Goal: Communication & Community: Answer question/provide support

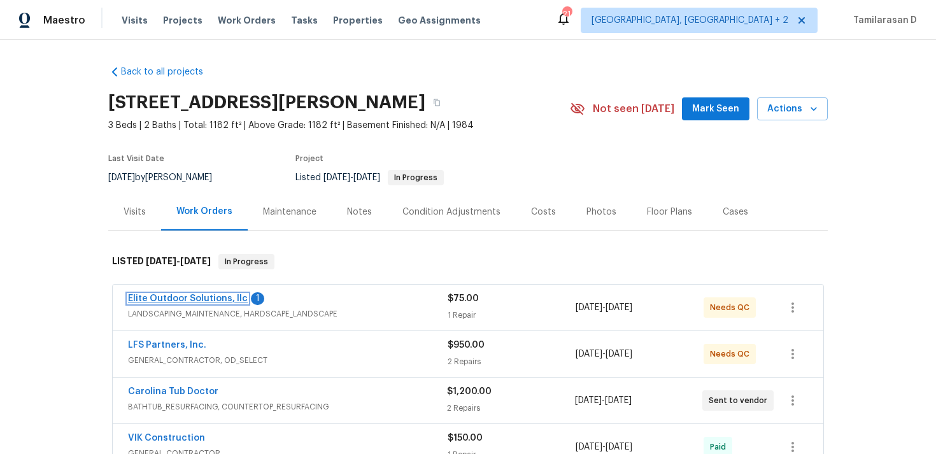
click at [181, 296] on link "Elite Outdoor Solutions, llc" at bounding box center [188, 298] width 120 height 9
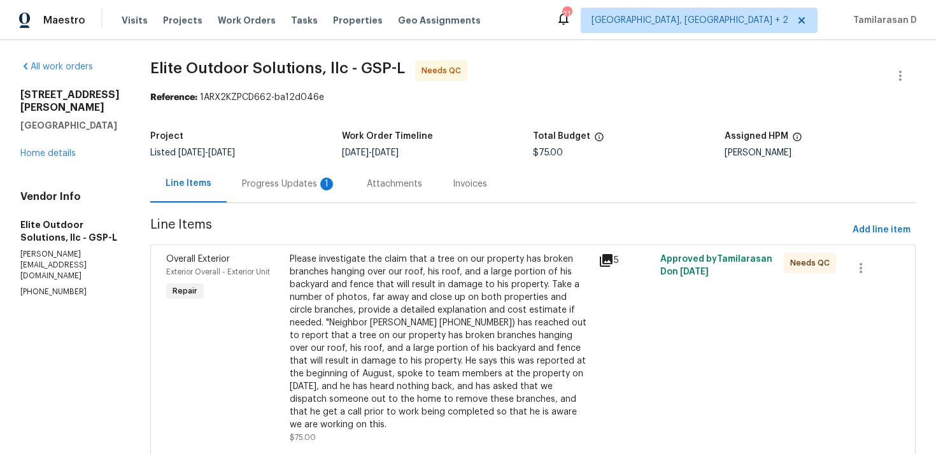
click at [367, 189] on div "Attachments" at bounding box center [394, 184] width 55 height 13
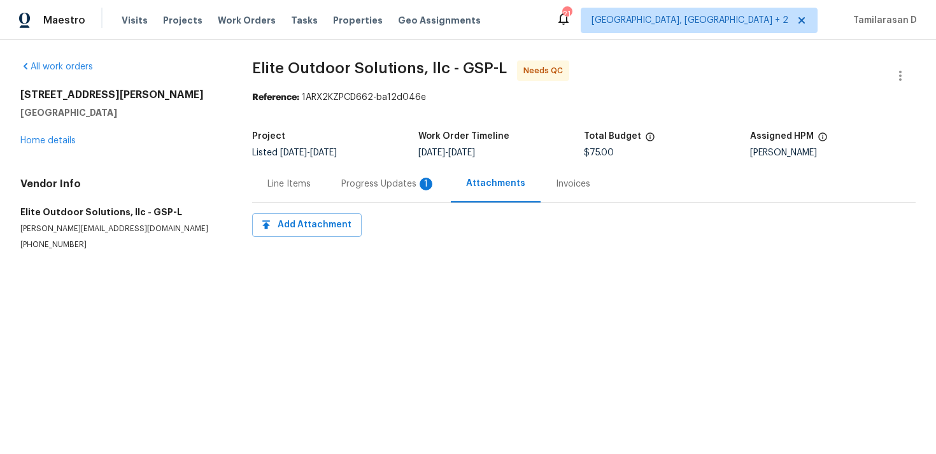
click at [342, 185] on div "Progress Updates 1" at bounding box center [388, 184] width 94 height 13
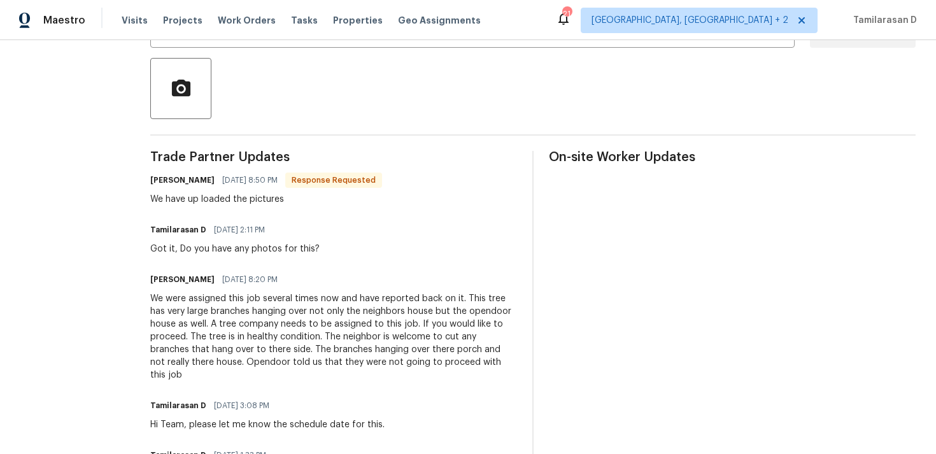
scroll to position [93, 0]
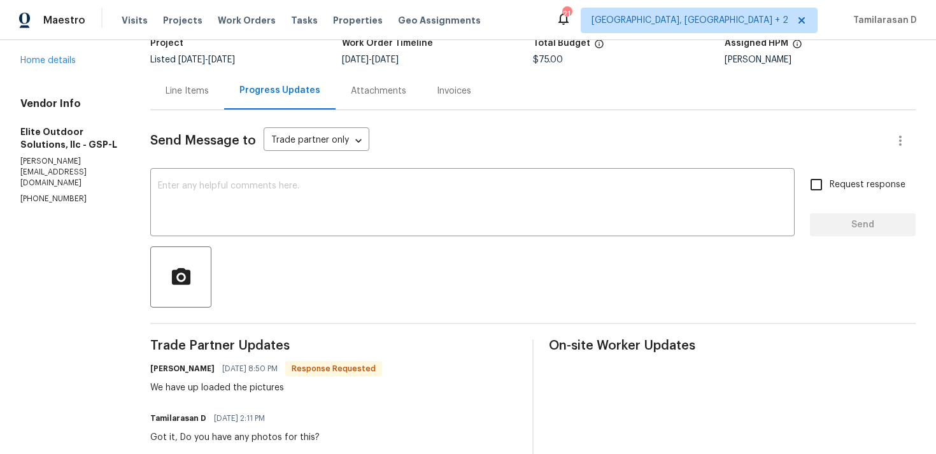
click at [168, 97] on div "Line Items" at bounding box center [187, 91] width 43 height 13
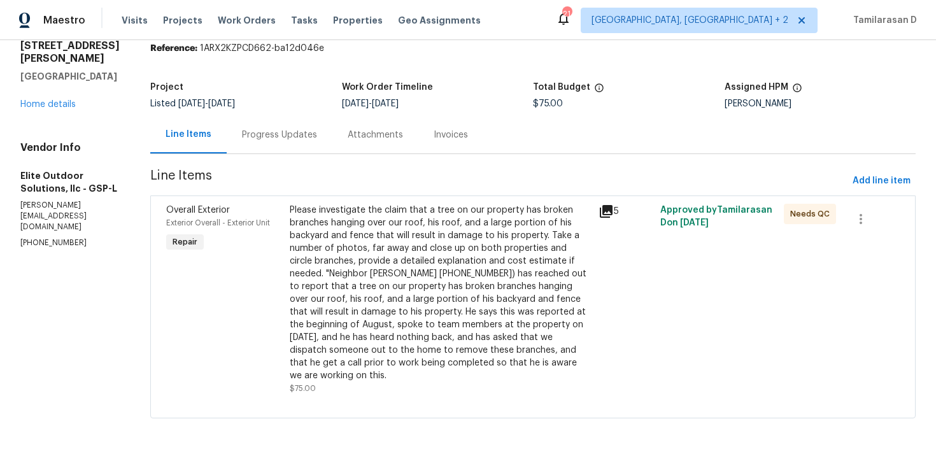
scroll to position [36, 0]
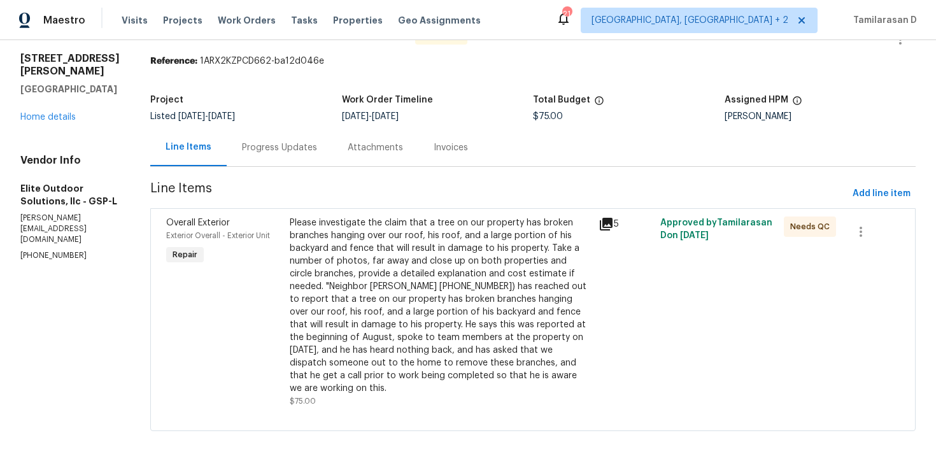
click at [341, 275] on div "Please investigate the claim that a tree on our property has broken branches ha…" at bounding box center [440, 306] width 301 height 178
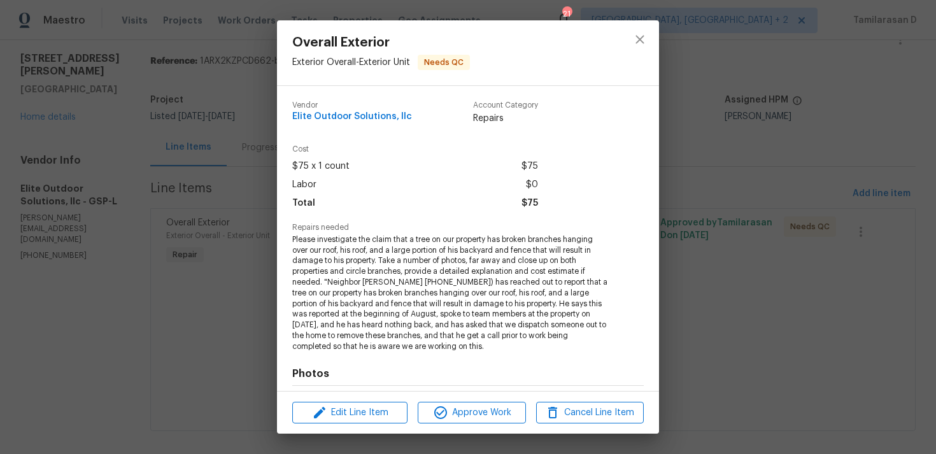
click at [330, 255] on span "Please investigate the claim that a tree on our property has broken branches ha…" at bounding box center [450, 293] width 317 height 118
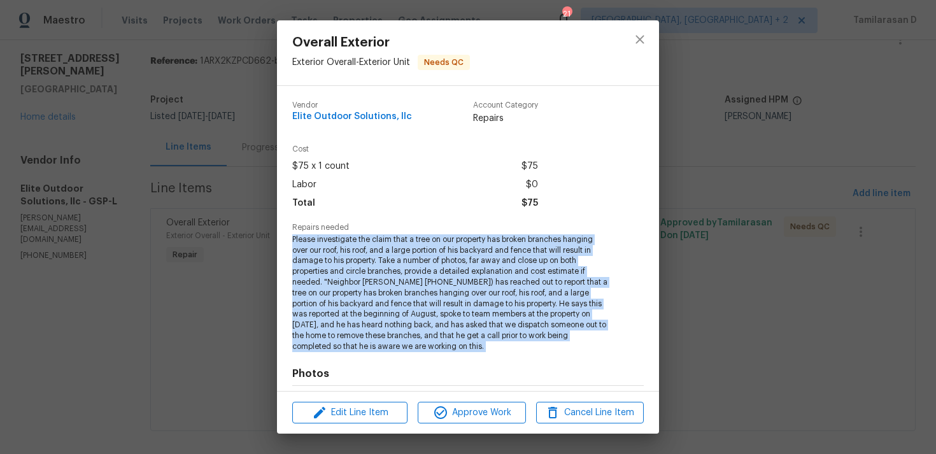
copy span "Please investigate the claim that a tree on our property has broken branches ha…"
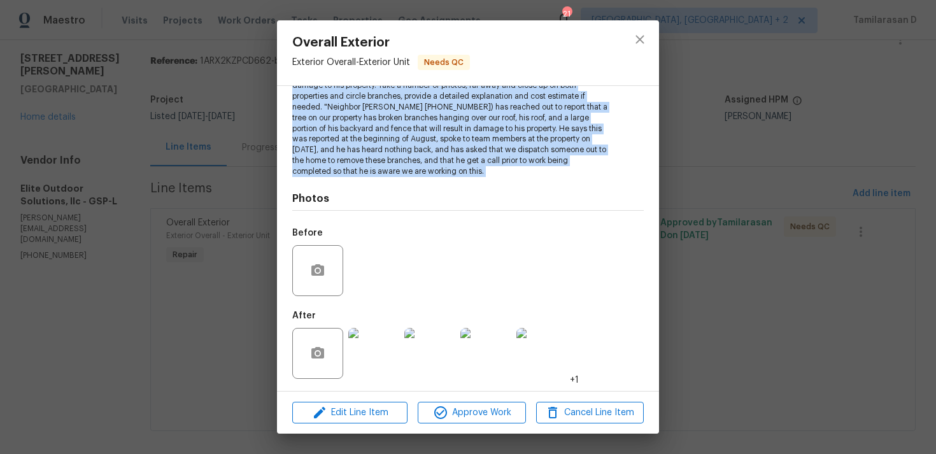
click at [358, 353] on img at bounding box center [373, 353] width 51 height 51
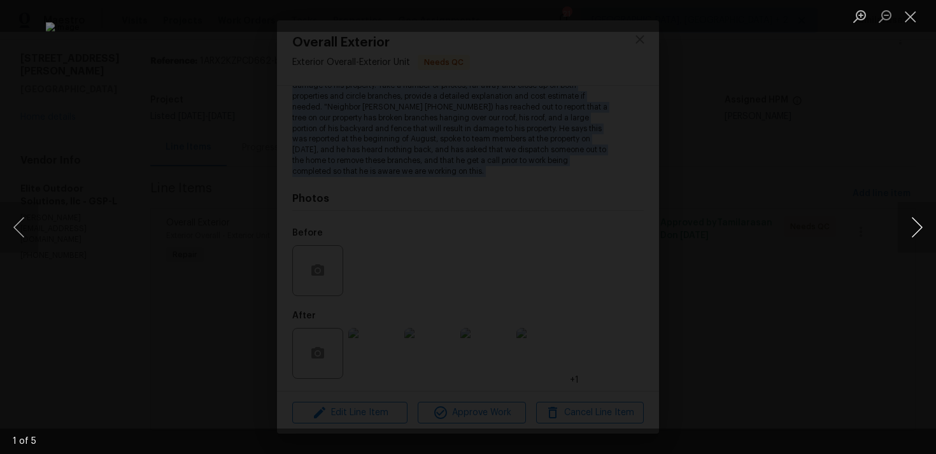
click at [919, 224] on button "Next image" at bounding box center [917, 227] width 38 height 51
click at [910, 19] on button "Close lightbox" at bounding box center [910, 16] width 25 height 22
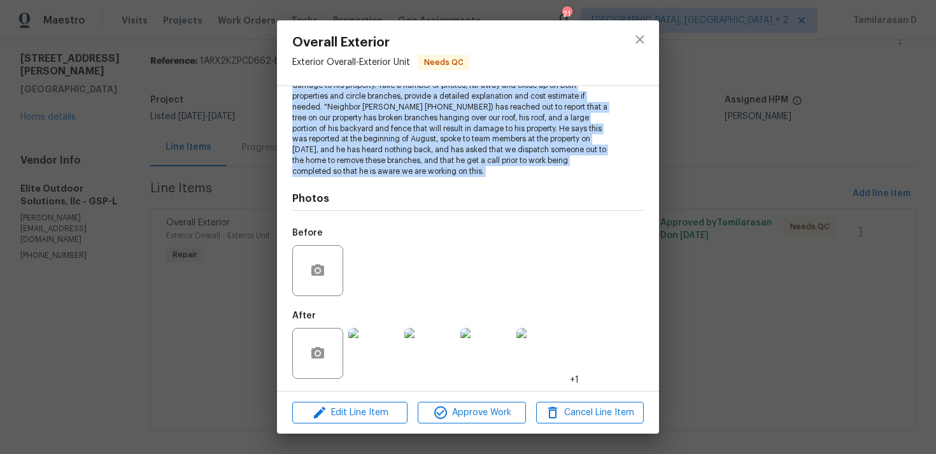
click at [231, 161] on div "Overall Exterior Exterior Overall - Exterior Unit Needs QC Vendor Elite Outdoor…" at bounding box center [468, 227] width 936 height 454
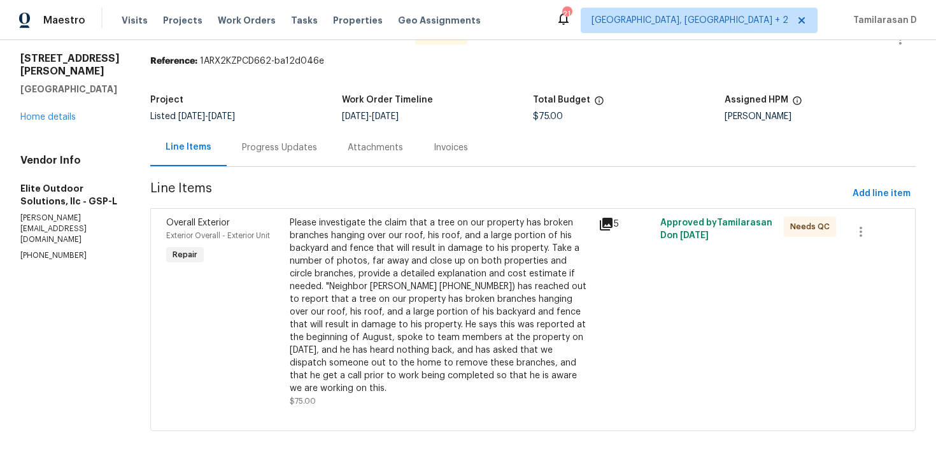
click at [242, 147] on div "Progress Updates" at bounding box center [279, 147] width 75 height 13
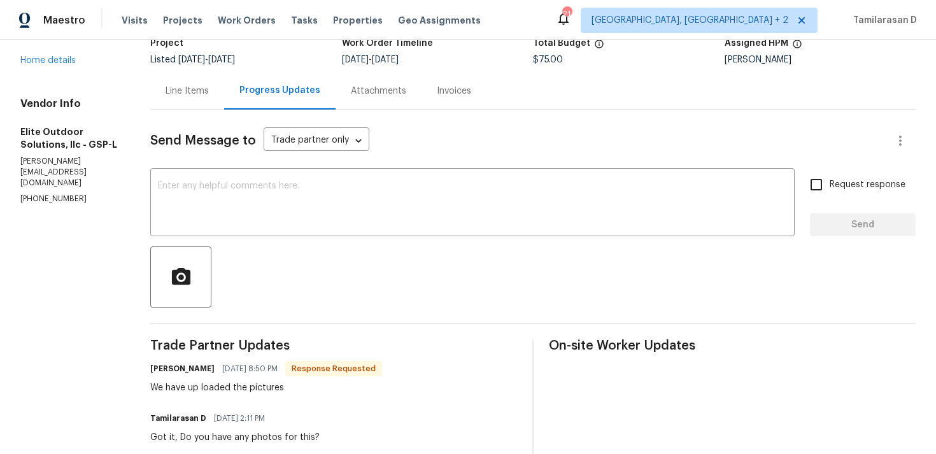
scroll to position [154, 0]
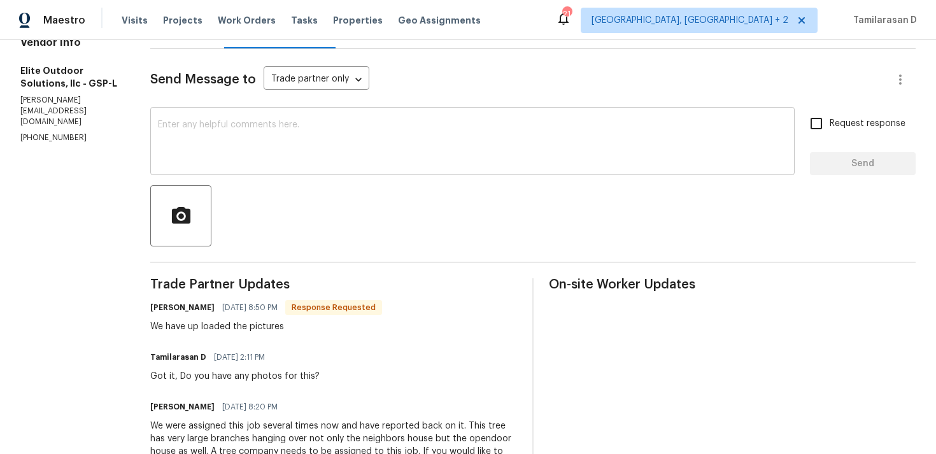
click at [211, 168] on div "x ​" at bounding box center [472, 142] width 645 height 65
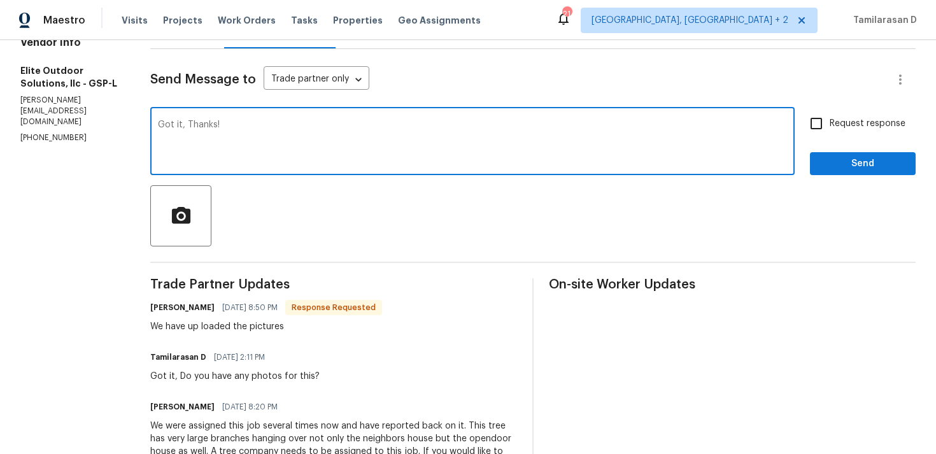
type textarea "Got it, Thanks!"
click at [841, 158] on span "Send" at bounding box center [862, 164] width 85 height 16
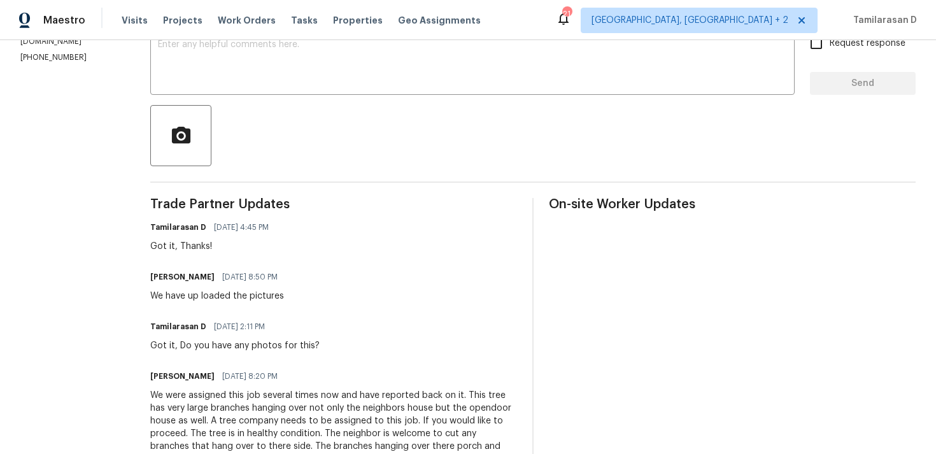
scroll to position [319, 0]
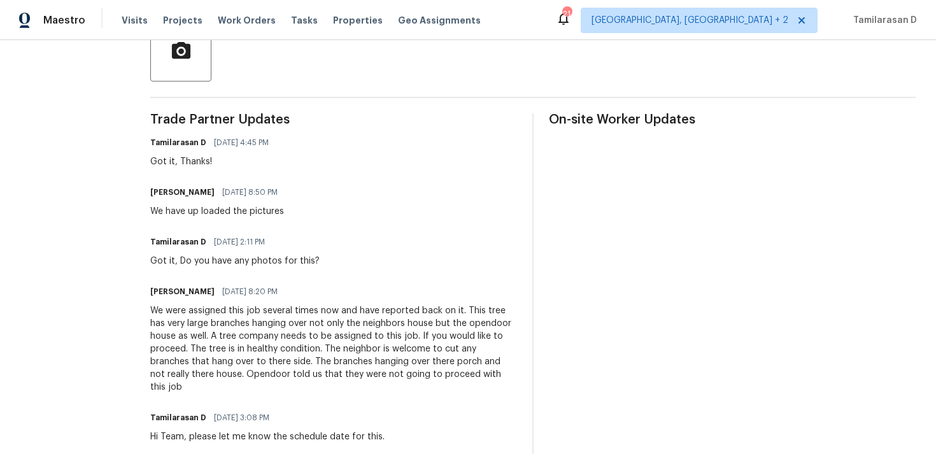
click at [180, 329] on div "We were assigned this job several times now and have reported back on it. This …" at bounding box center [333, 348] width 367 height 89
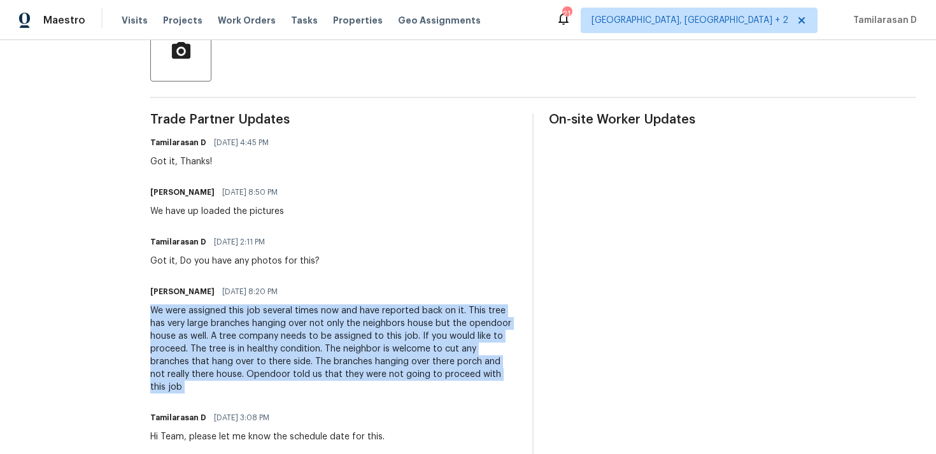
copy div "We were assigned this job several times now and have reported back on it. This …"
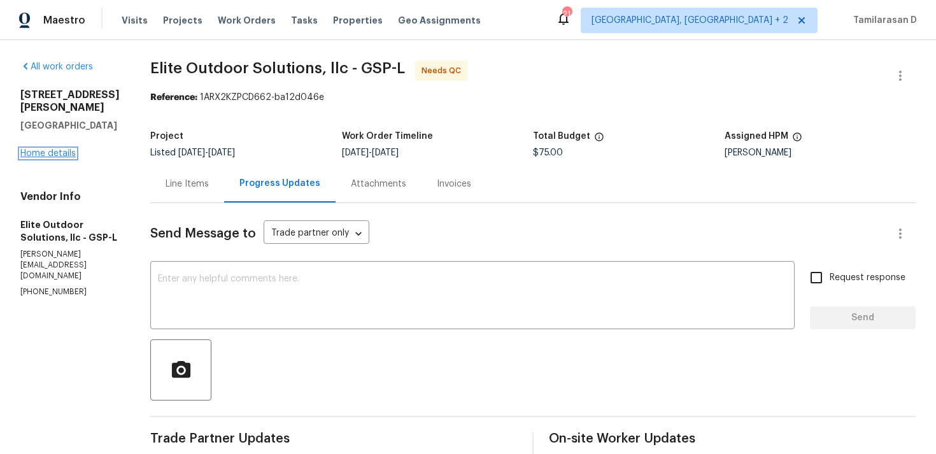
click at [40, 158] on link "Home details" at bounding box center [47, 153] width 55 height 9
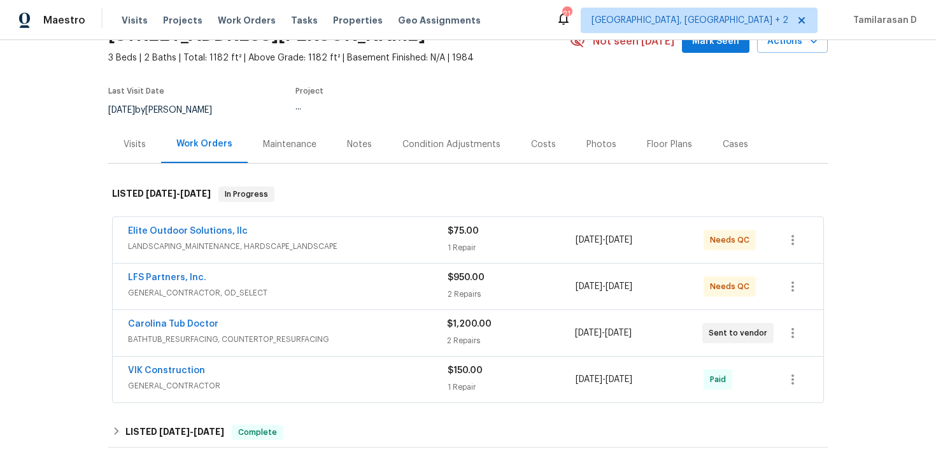
scroll to position [102, 0]
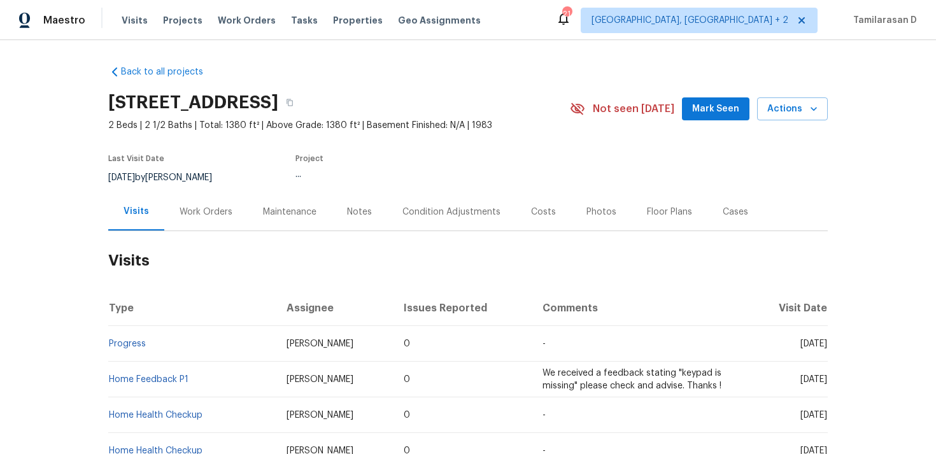
click at [196, 215] on div "Work Orders" at bounding box center [206, 212] width 53 height 13
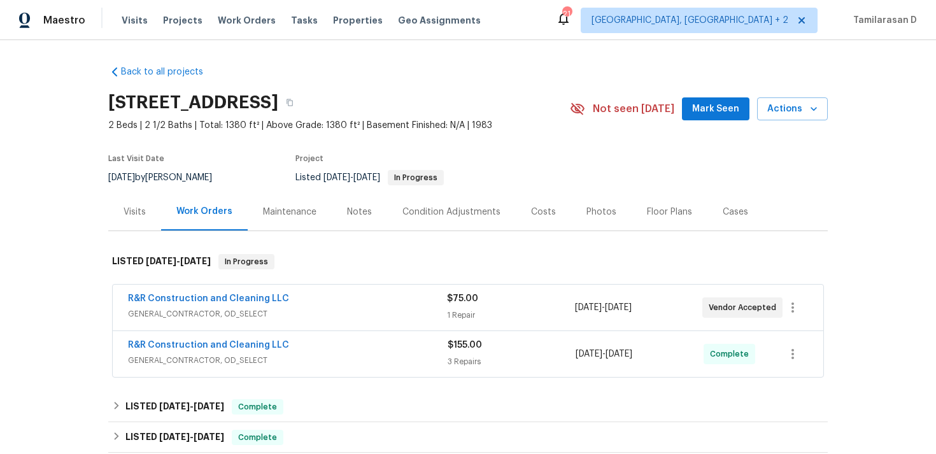
scroll to position [99, 0]
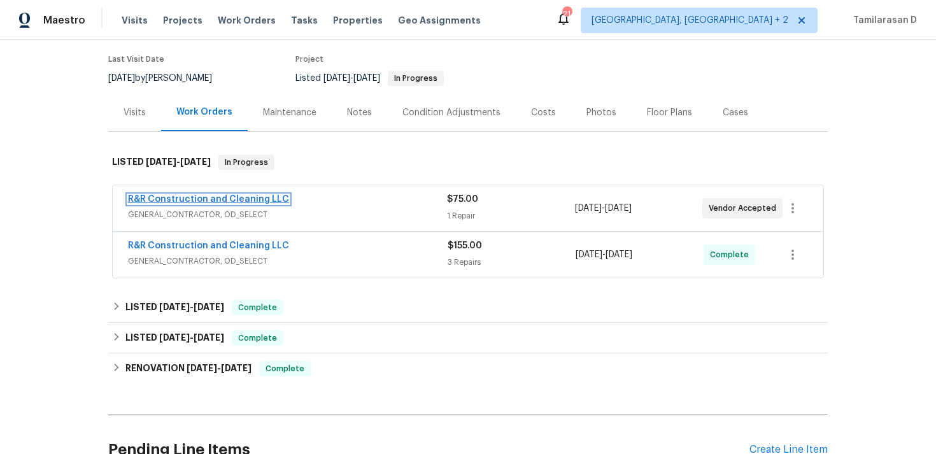
click at [190, 198] on link "R&R Construction and Cleaning LLC" at bounding box center [208, 199] width 161 height 9
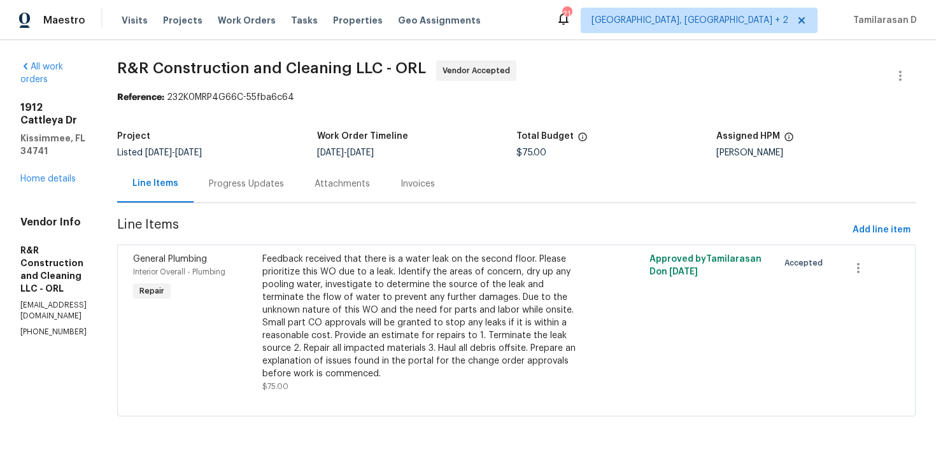
click at [284, 185] on div "Progress Updates" at bounding box center [246, 184] width 75 height 13
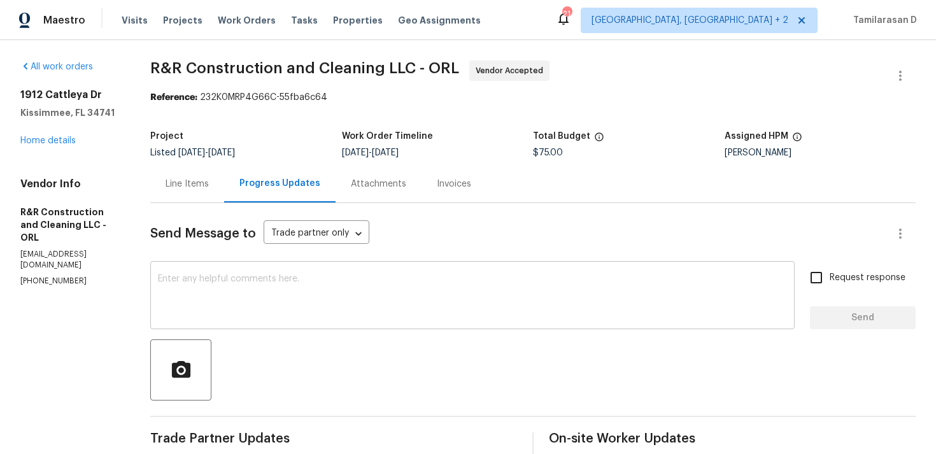
click at [245, 272] on div "x ​" at bounding box center [472, 296] width 645 height 65
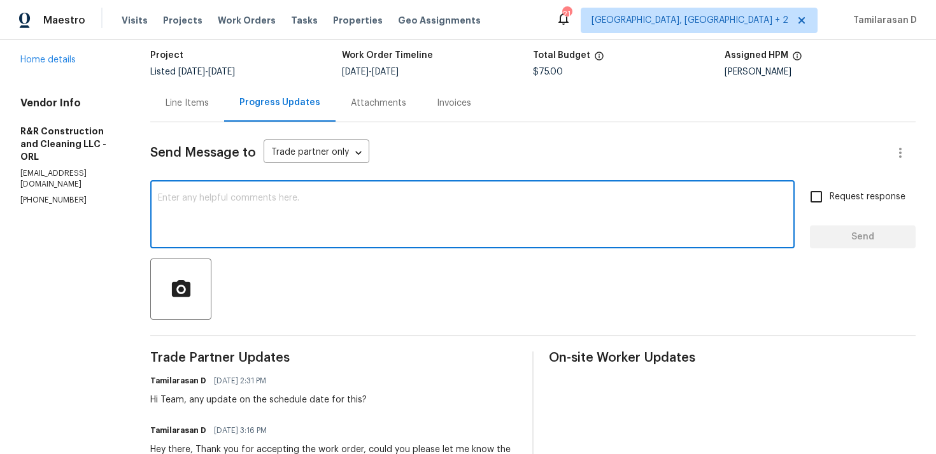
scroll to position [111, 0]
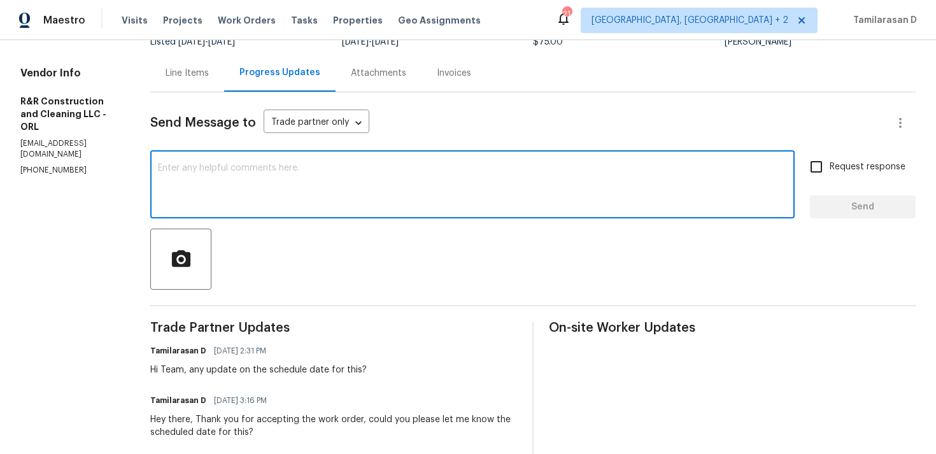
click at [233, 175] on textarea at bounding box center [472, 186] width 629 height 45
type textarea "Hi team, could you provide an update on this?"
click at [845, 173] on span "Request response" at bounding box center [868, 167] width 76 height 13
click at [830, 173] on input "Request response" at bounding box center [816, 167] width 27 height 27
checkbox input "true"
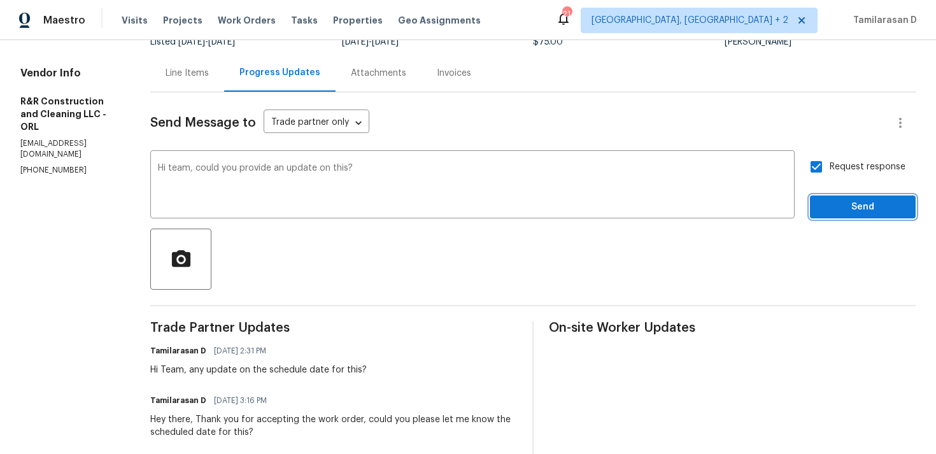
click at [845, 208] on span "Send" at bounding box center [862, 207] width 85 height 16
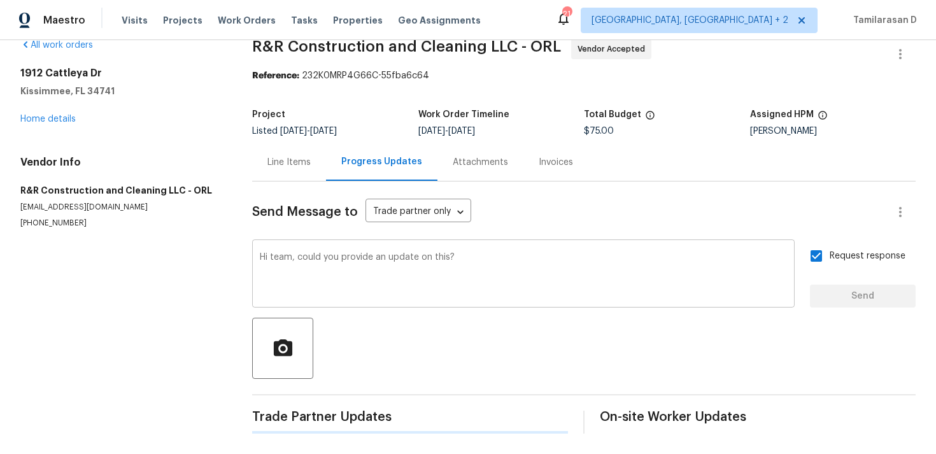
scroll to position [0, 0]
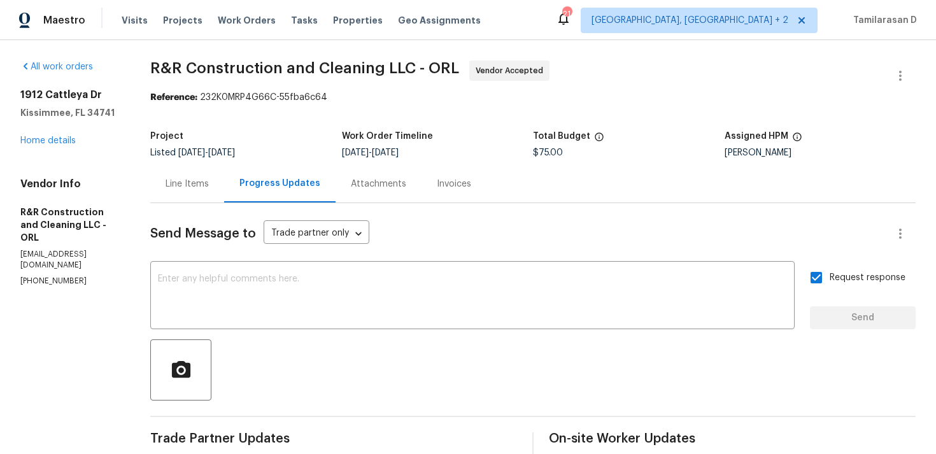
click at [57, 276] on p "(305) 850-1367" at bounding box center [69, 281] width 99 height 11
copy p "(305) 850-1367"
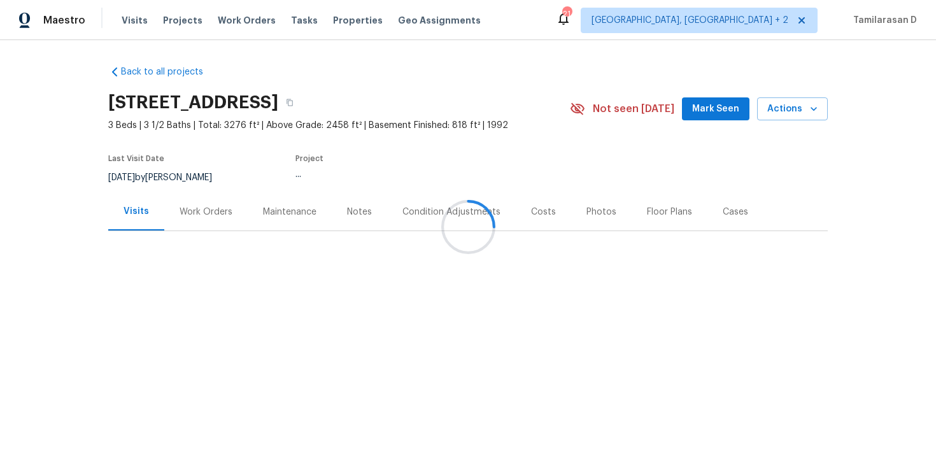
click at [193, 213] on div "Work Orders" at bounding box center [206, 212] width 53 height 13
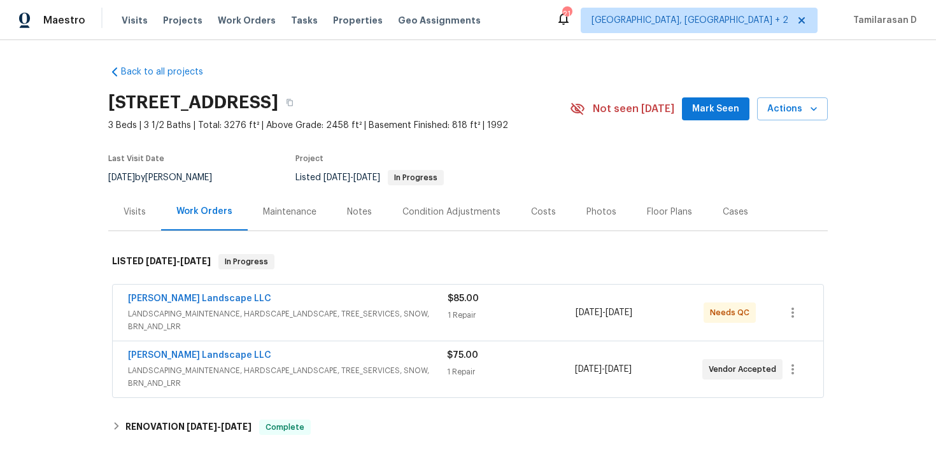
scroll to position [40, 0]
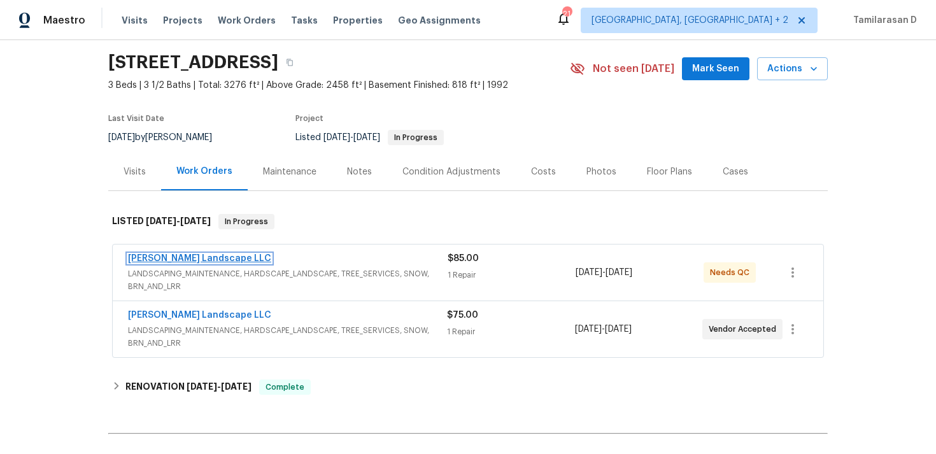
click at [157, 257] on link "[PERSON_NAME] Landscape LLC" at bounding box center [199, 258] width 143 height 9
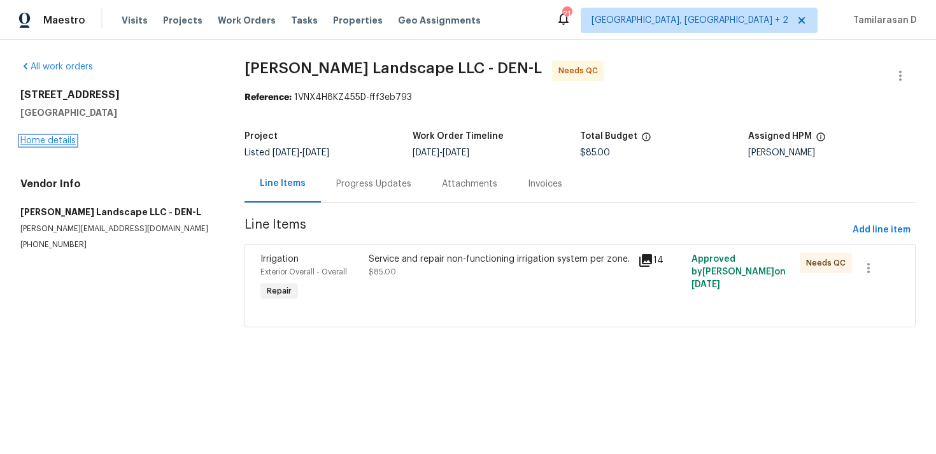
click at [38, 143] on link "Home details" at bounding box center [47, 140] width 55 height 9
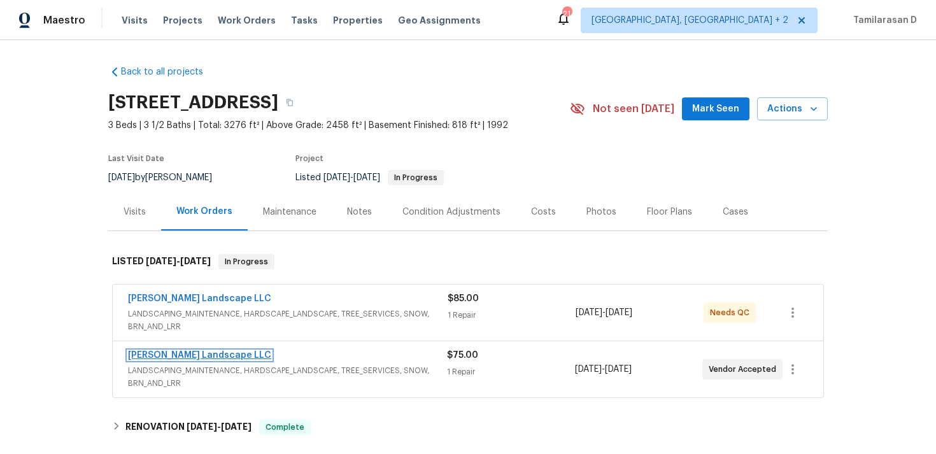
click at [180, 352] on link "Dalia Landscape LLC" at bounding box center [199, 355] width 143 height 9
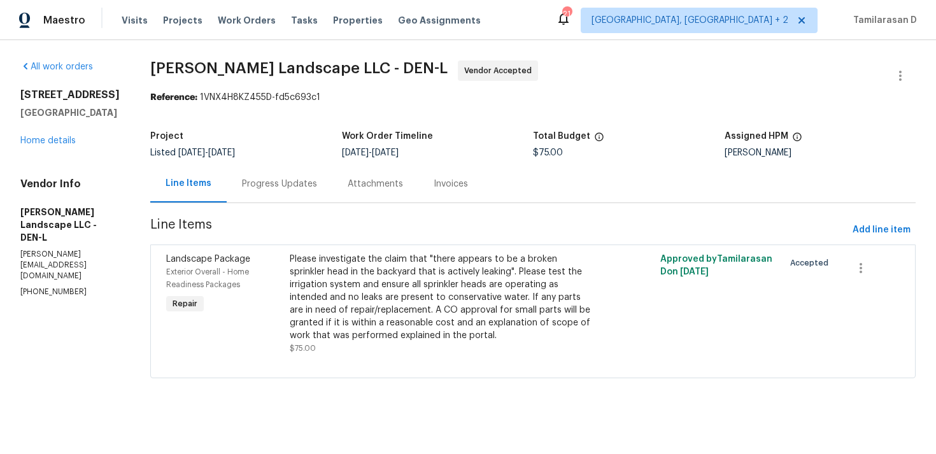
click at [307, 196] on div "Progress Updates" at bounding box center [280, 184] width 106 height 38
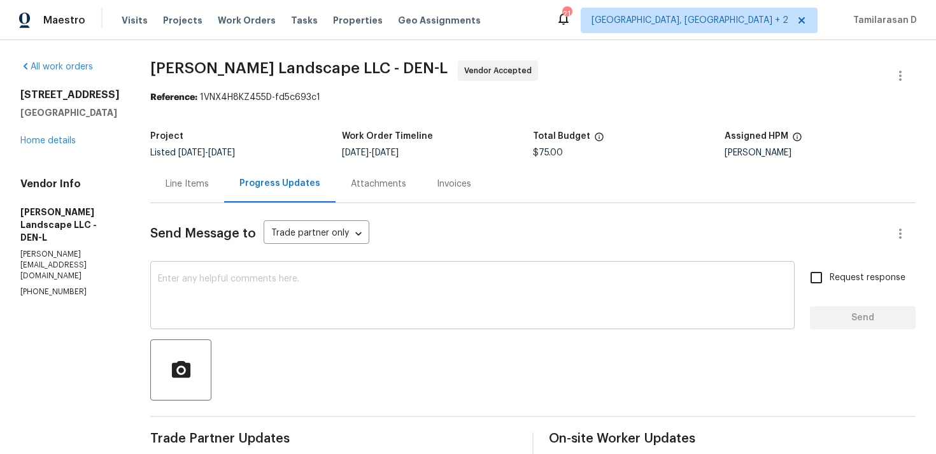
click at [220, 293] on textarea at bounding box center [472, 297] width 629 height 45
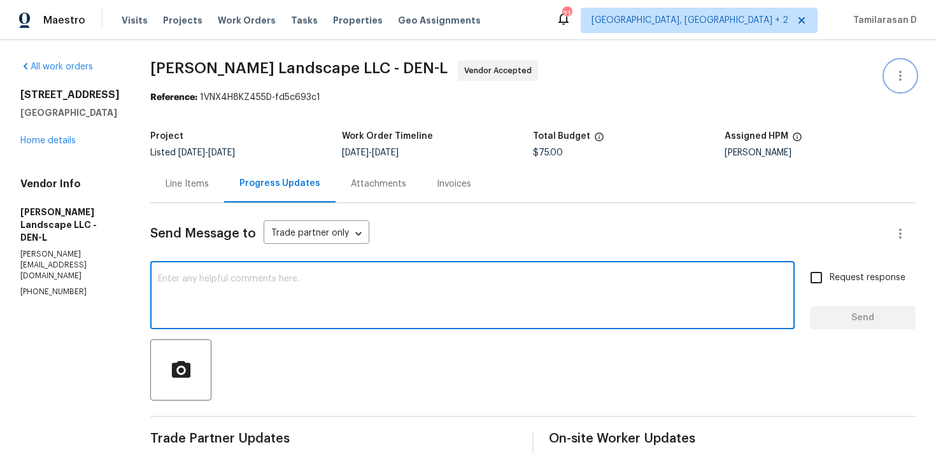
click at [899, 75] on icon "button" at bounding box center [900, 76] width 3 height 10
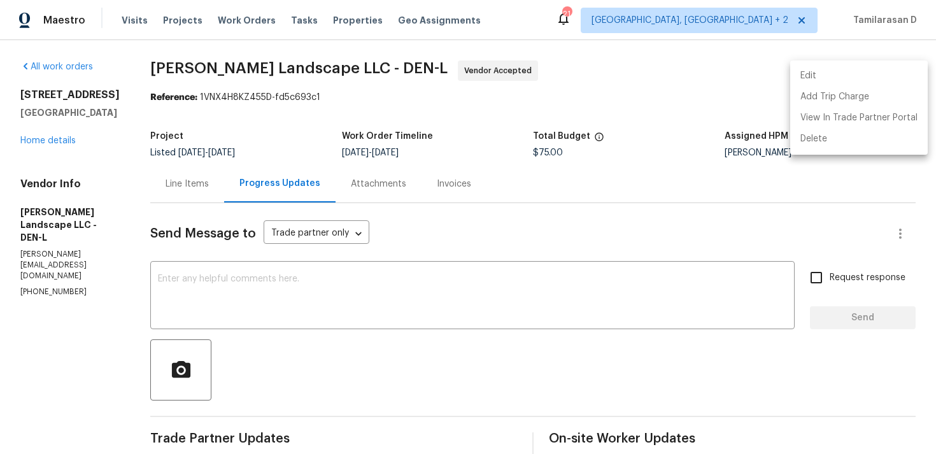
click at [832, 78] on li "Edit" at bounding box center [859, 76] width 138 height 21
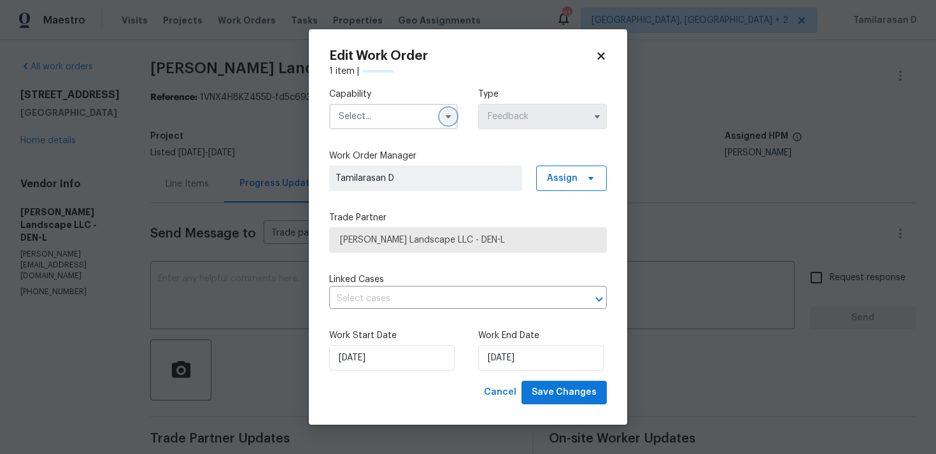
click at [447, 114] on icon "button" at bounding box center [448, 116] width 10 height 10
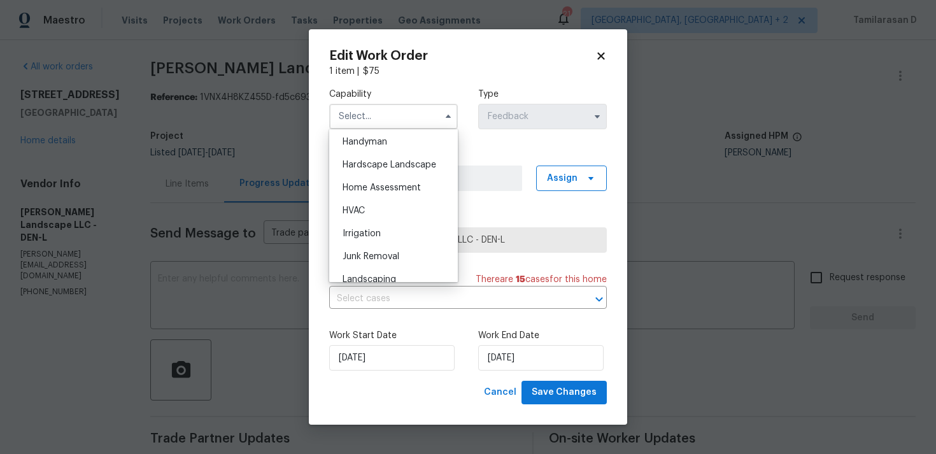
scroll to position [715, 0]
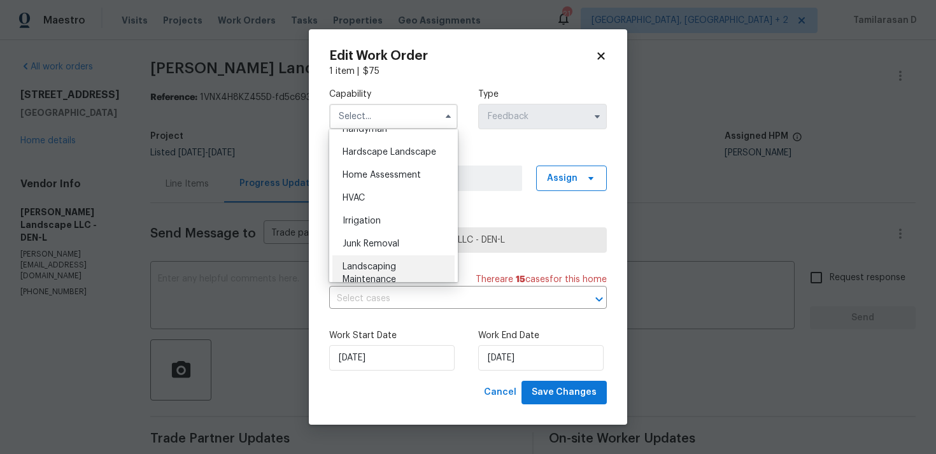
click at [375, 269] on span "Landscaping Maintenance" at bounding box center [370, 273] width 54 height 22
type input "Landscaping Maintenance"
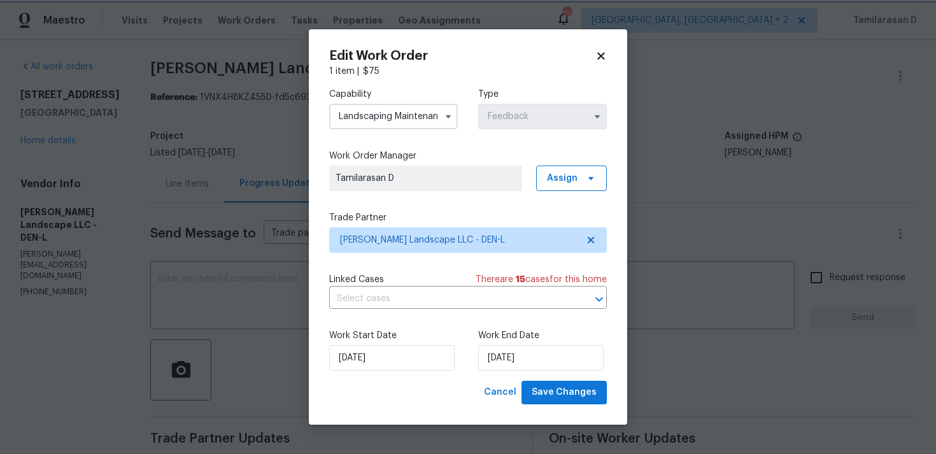
scroll to position [763, 0]
click at [198, 116] on body "Maestro Visits Projects Work Orders Tasks Properties Geo Assignments 21 Albuque…" at bounding box center [468, 227] width 936 height 454
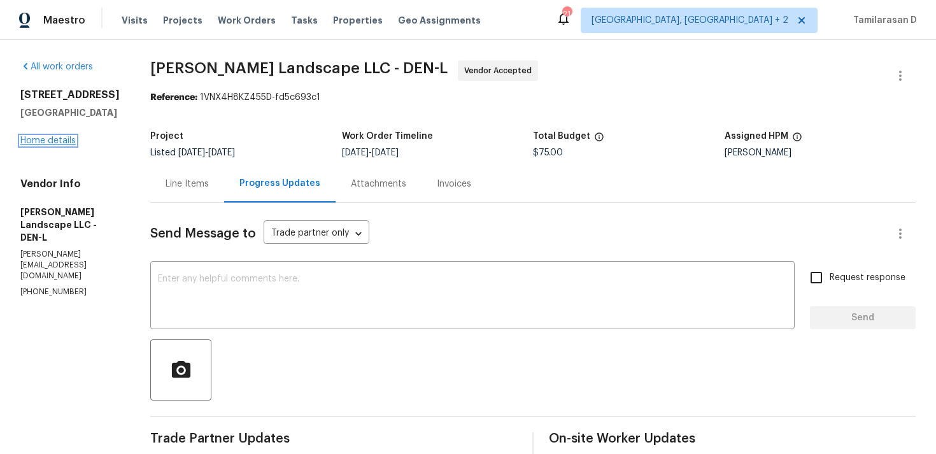
click at [62, 142] on link "Home details" at bounding box center [47, 140] width 55 height 9
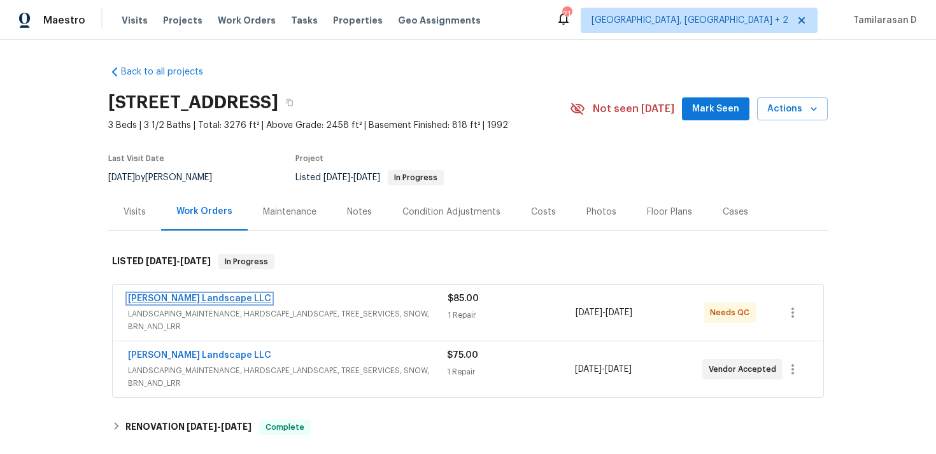
click at [186, 298] on link "Dalia Landscape LLC" at bounding box center [199, 298] width 143 height 9
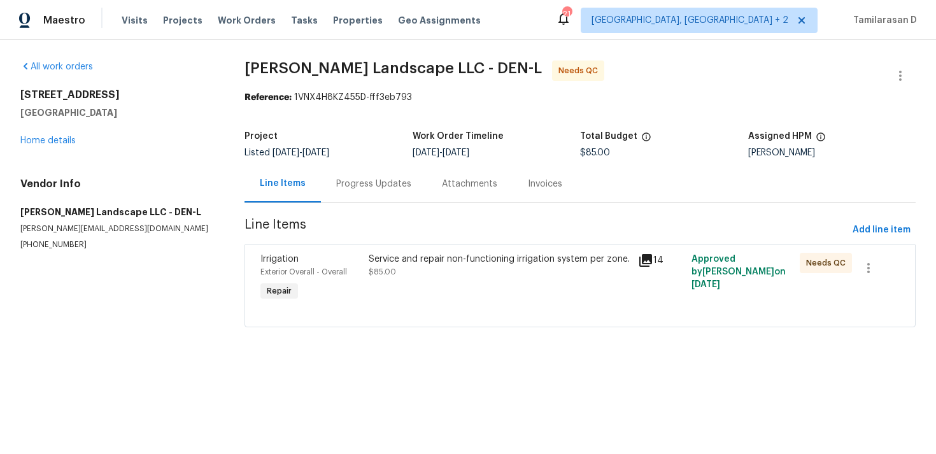
click at [357, 187] on div "Progress Updates" at bounding box center [373, 184] width 75 height 13
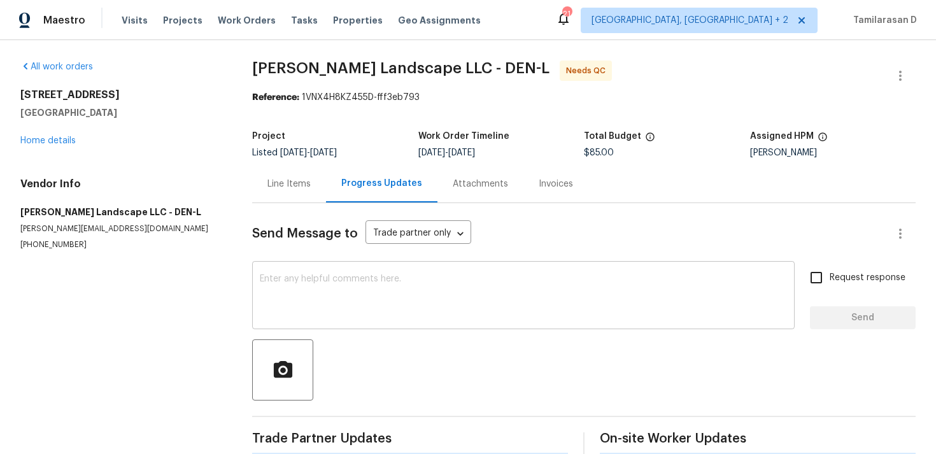
scroll to position [69, 0]
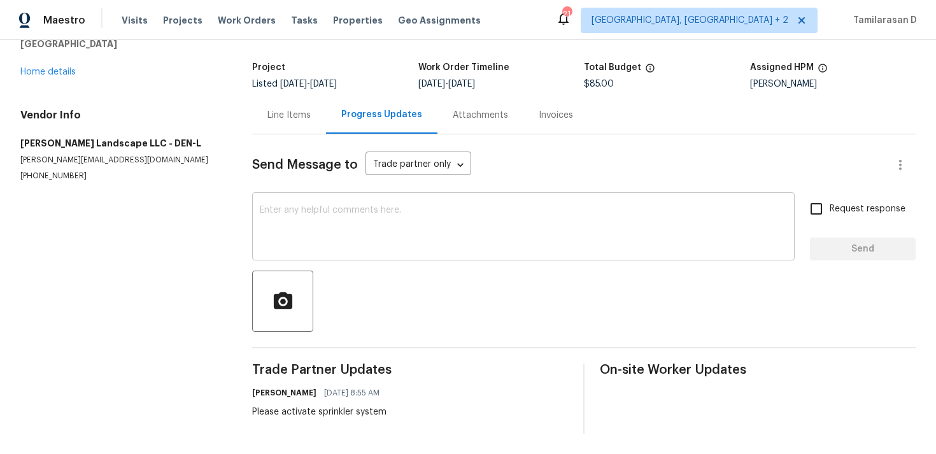
click at [276, 222] on textarea at bounding box center [523, 228] width 527 height 45
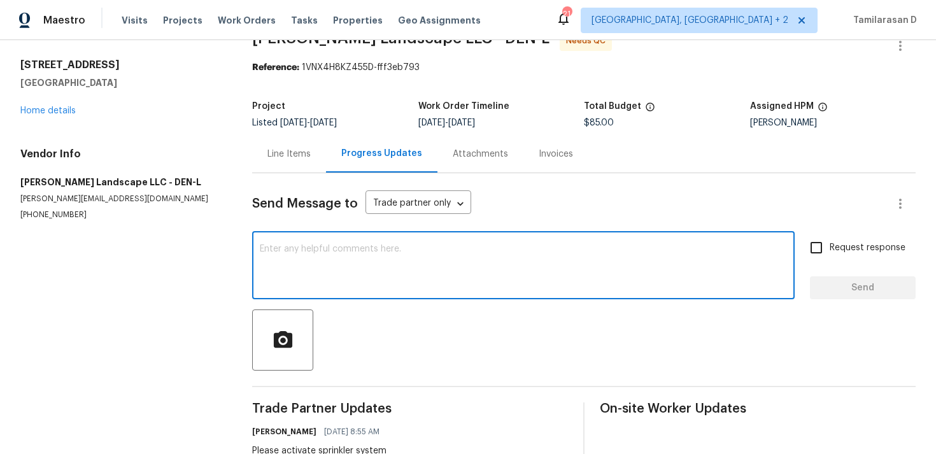
scroll to position [0, 0]
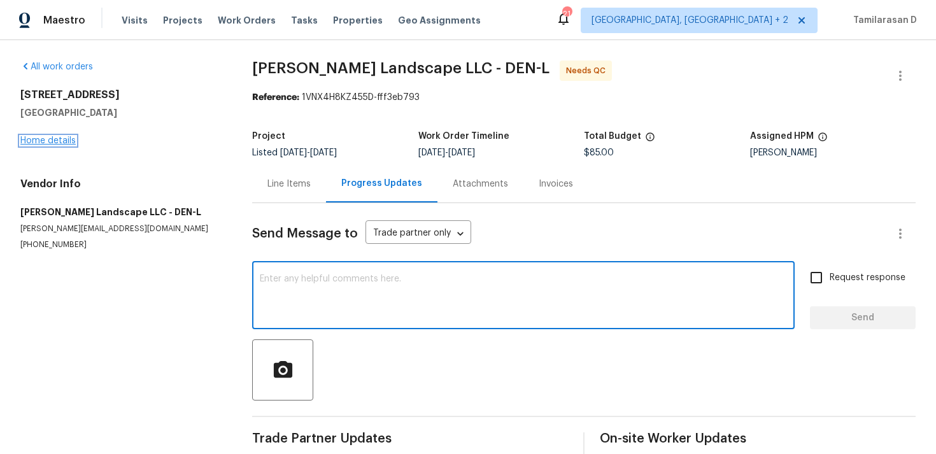
click at [66, 139] on link "Home details" at bounding box center [47, 140] width 55 height 9
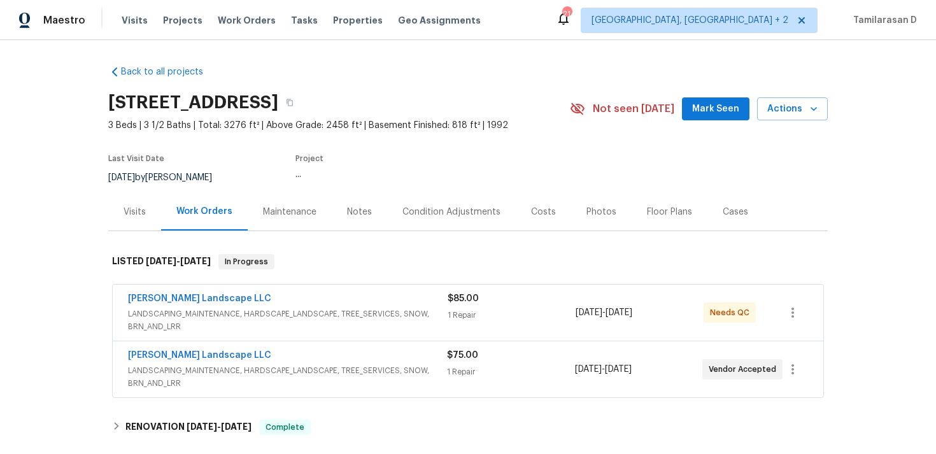
click at [191, 361] on span "Dalia Landscape LLC" at bounding box center [199, 355] width 143 height 13
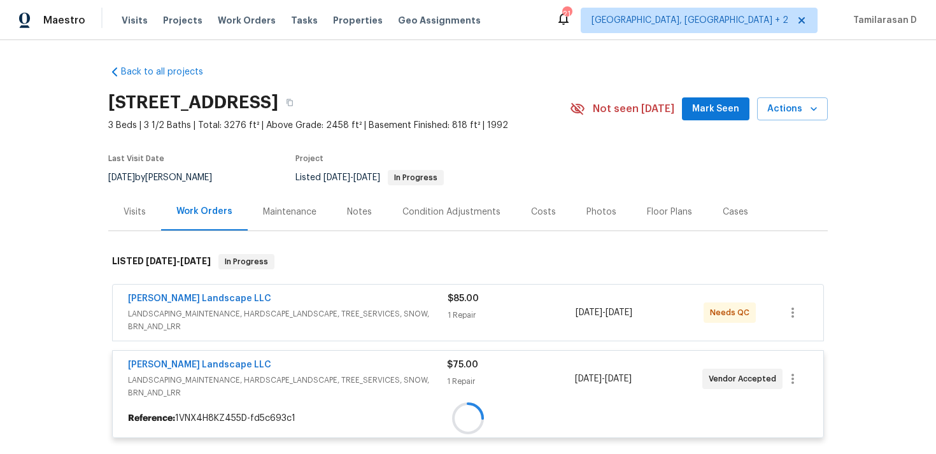
click at [192, 357] on div "Dalia Landscape LLC LANDSCAPING_MAINTENANCE, HARDSCAPE_LANDSCAPE, TREE_SERVICES…" at bounding box center [468, 379] width 711 height 56
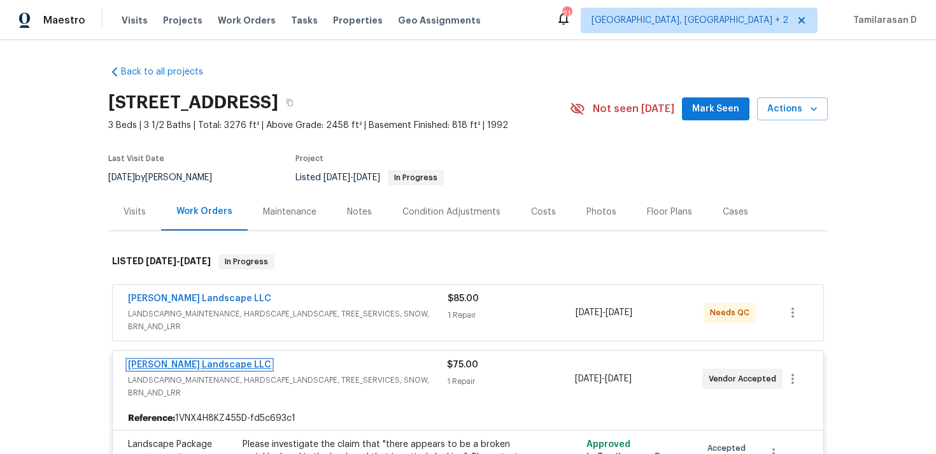
click at [189, 361] on link "Dalia Landscape LLC" at bounding box center [199, 365] width 143 height 9
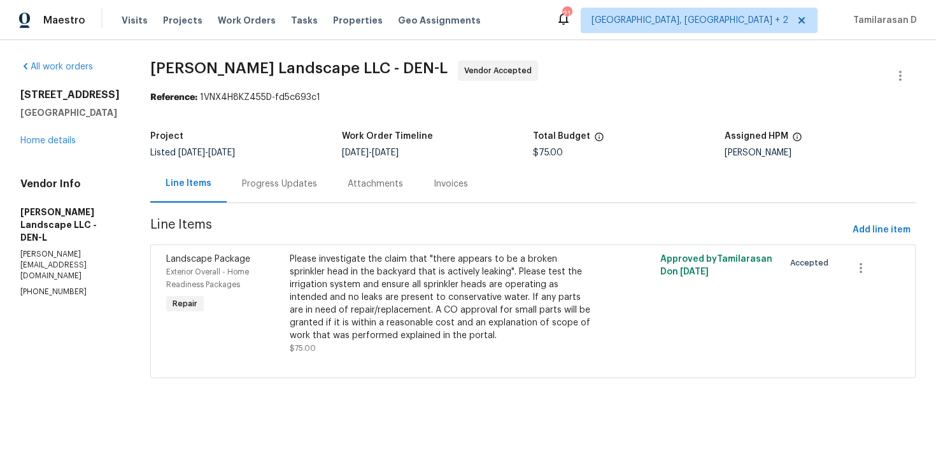
click at [305, 189] on div "Progress Updates" at bounding box center [279, 184] width 75 height 13
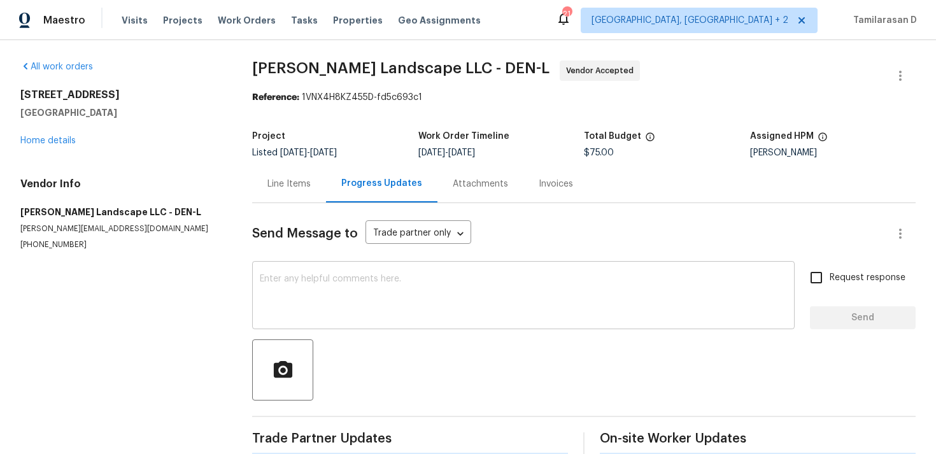
scroll to position [96, 0]
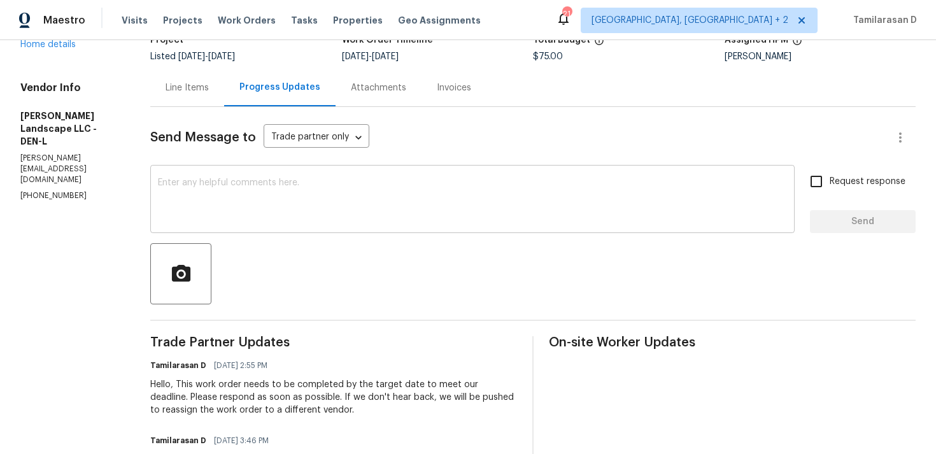
click at [294, 210] on textarea at bounding box center [472, 200] width 629 height 45
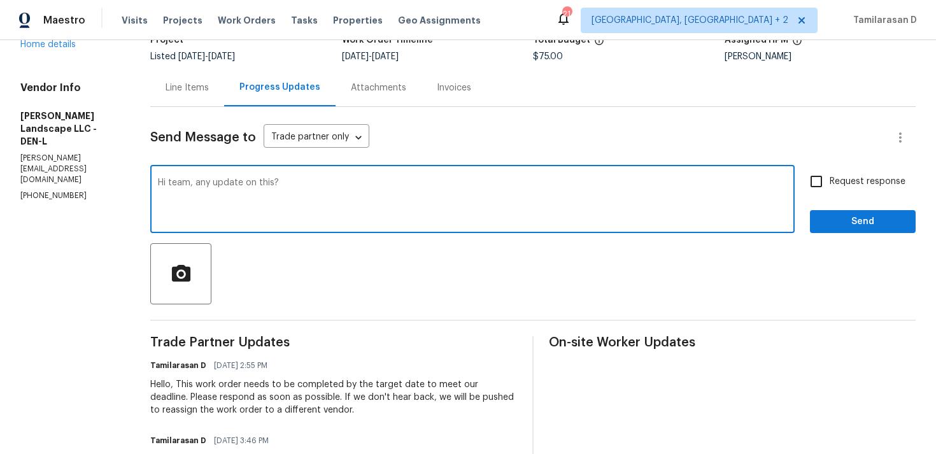
type textarea "Hi team, any update on this?"
click at [815, 181] on input "Request response" at bounding box center [816, 181] width 27 height 27
checkbox input "true"
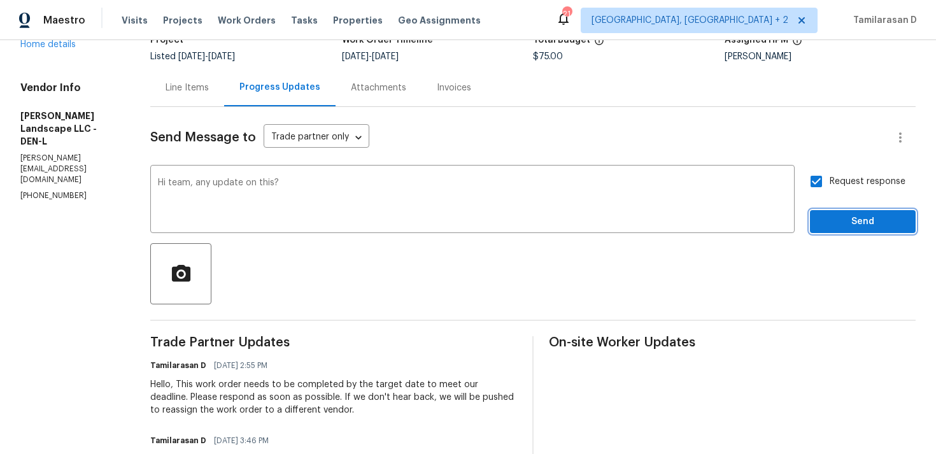
click at [855, 217] on span "Send" at bounding box center [862, 222] width 85 height 16
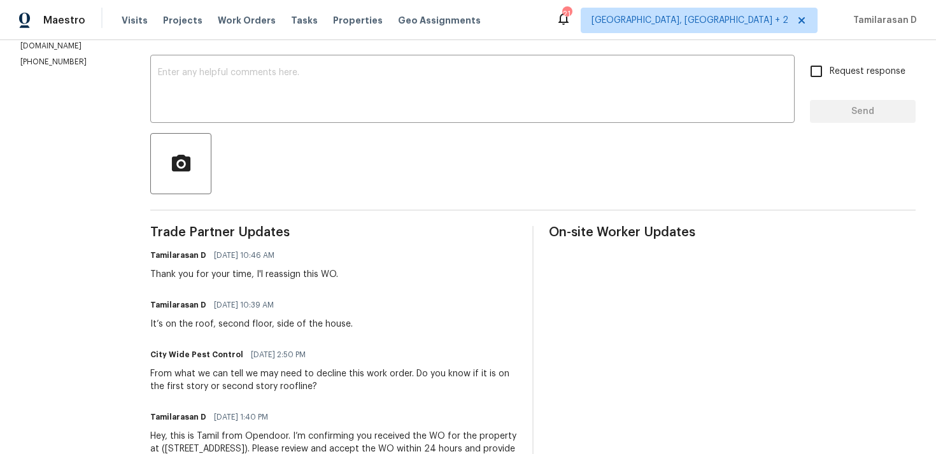
scroll to position [82, 0]
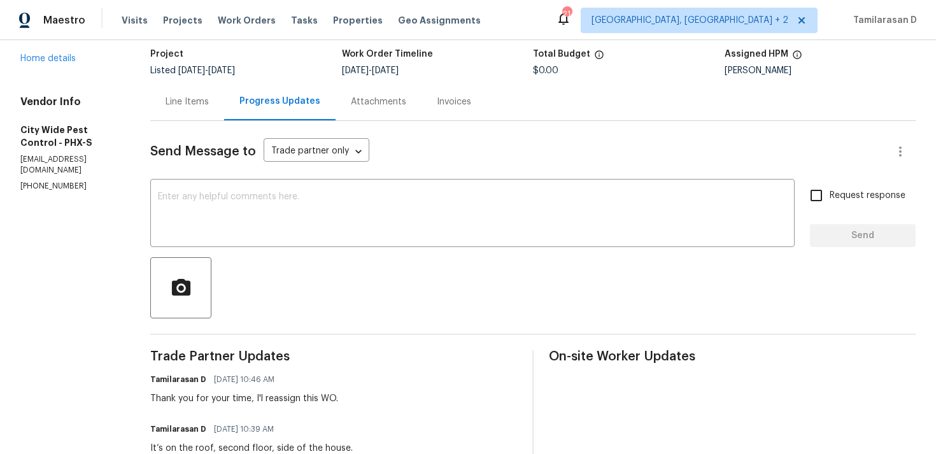
click at [31, 65] on div "297 W Tamarack Dr San Tan Valley, AZ 85140 Home details" at bounding box center [69, 35] width 99 height 59
click at [48, 63] on link "Home details" at bounding box center [47, 58] width 55 height 9
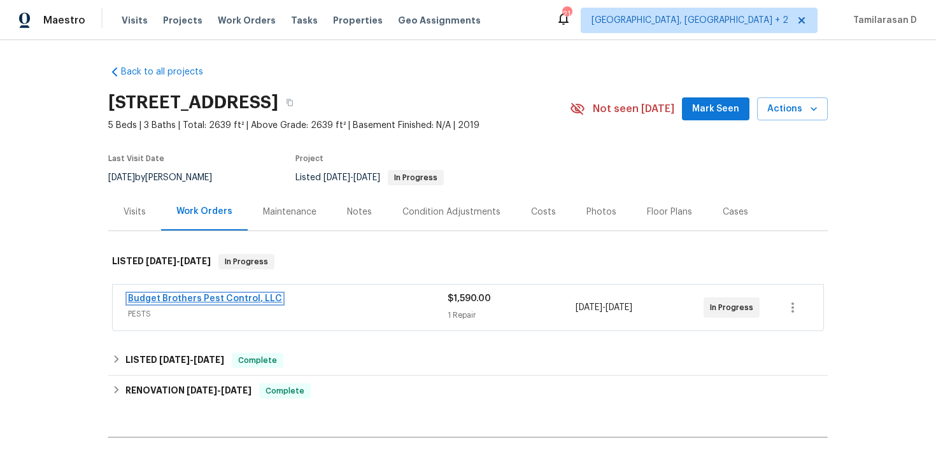
click at [189, 296] on link "Budget Brothers Pest Control, LLC" at bounding box center [205, 298] width 154 height 9
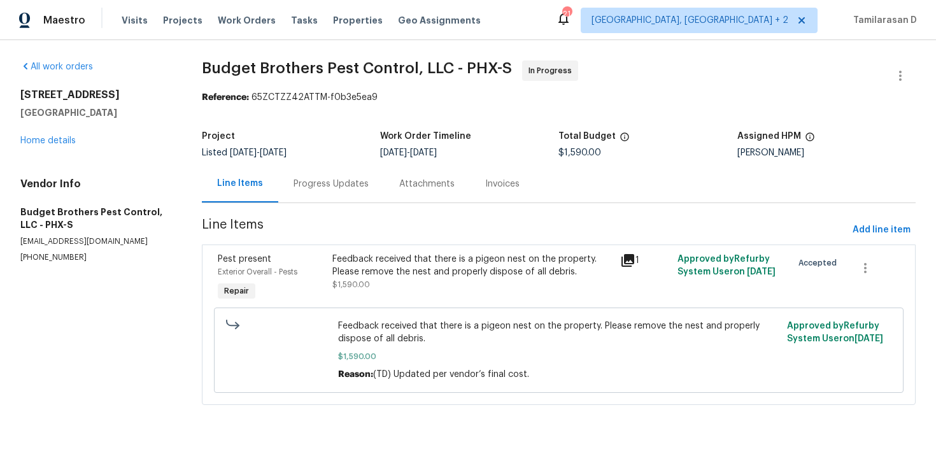
click at [313, 178] on div "Progress Updates" at bounding box center [331, 184] width 75 height 13
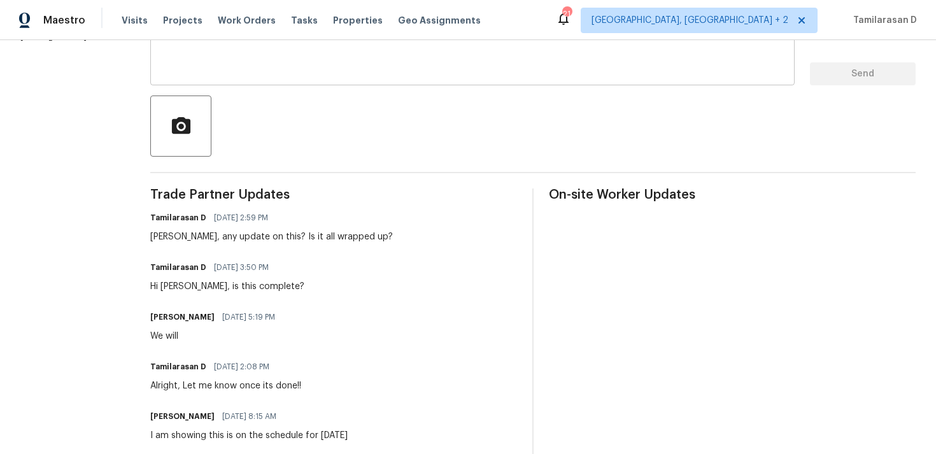
scroll to position [246, 0]
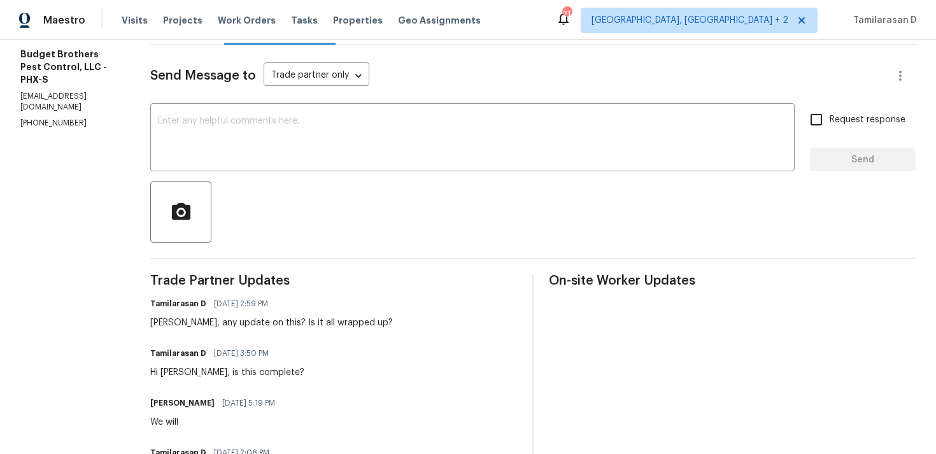
scroll to position [177, 0]
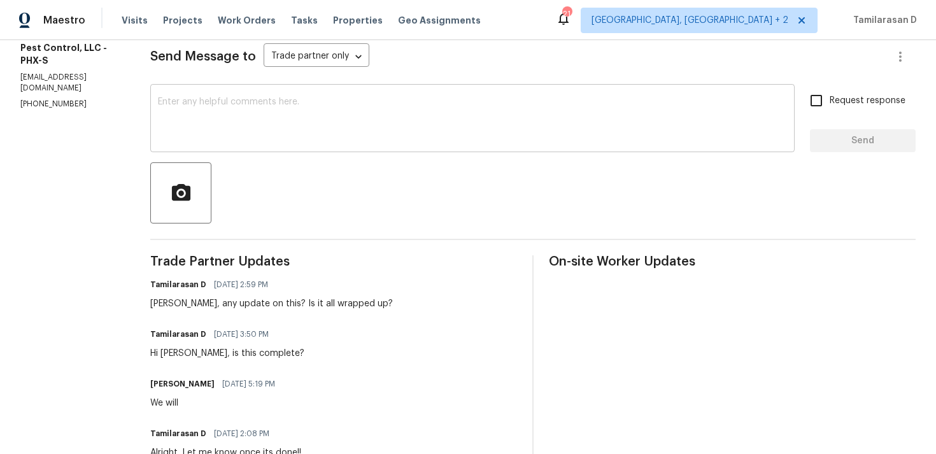
click at [231, 131] on textarea at bounding box center [472, 119] width 629 height 45
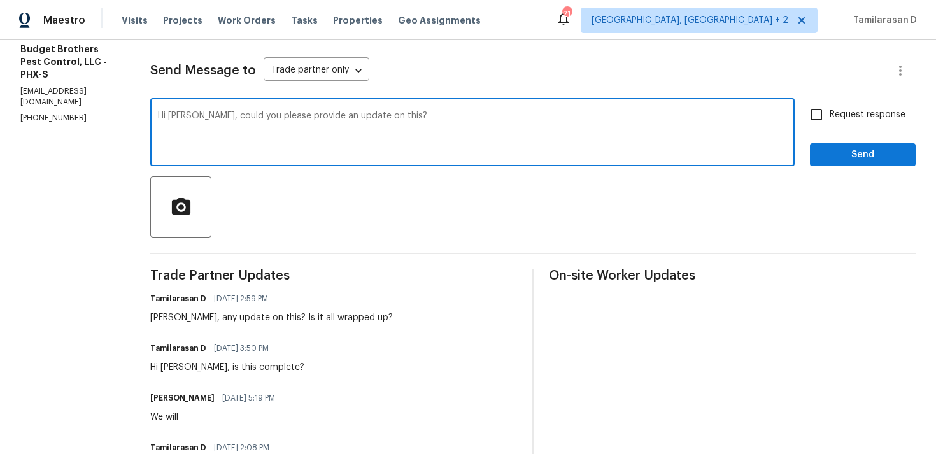
scroll to position [0, 0]
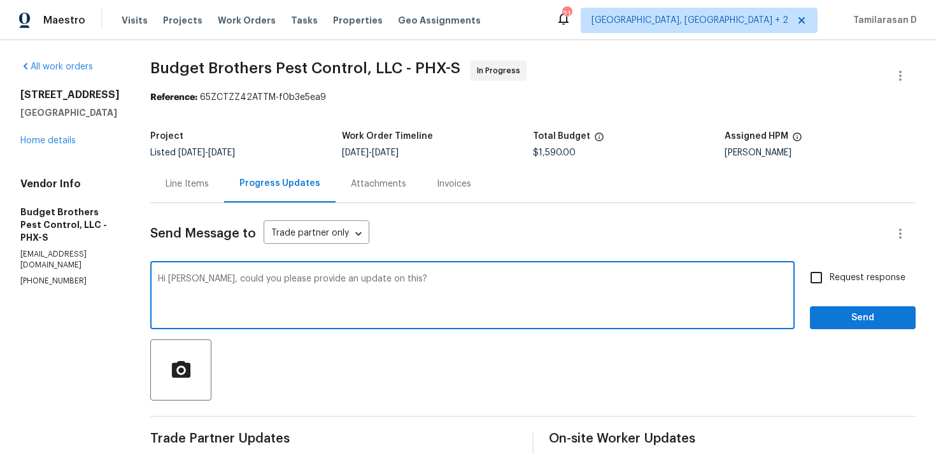
type textarea "Hi Billie, could you please provide an update on this?"
click at [847, 280] on span "Request response" at bounding box center [868, 277] width 76 height 13
click at [830, 280] on input "Request response" at bounding box center [816, 277] width 27 height 27
checkbox input "true"
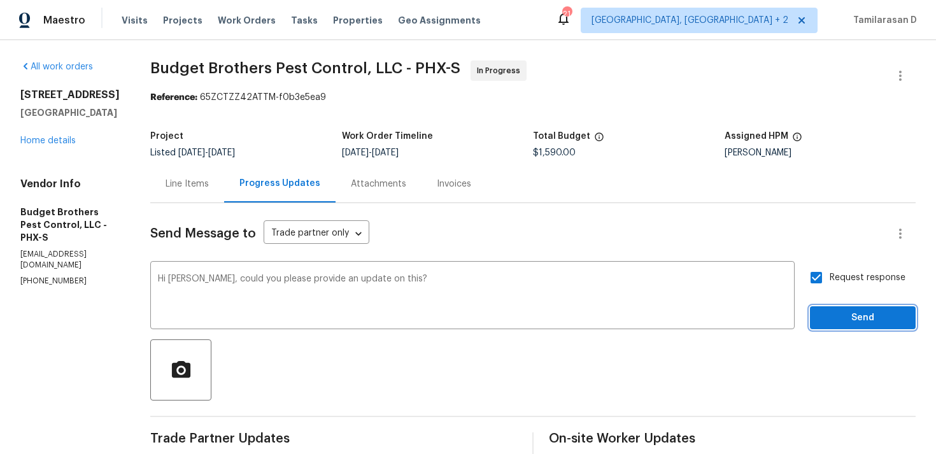
click at [855, 317] on span "Send" at bounding box center [862, 318] width 85 height 16
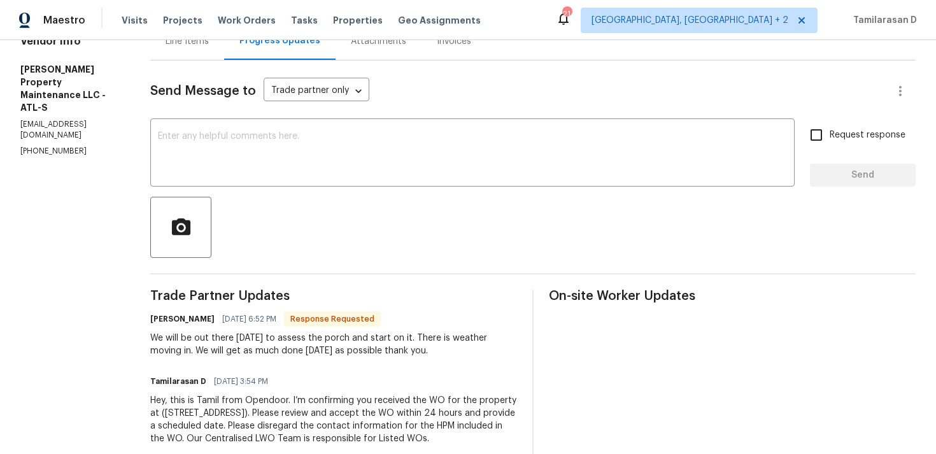
scroll to position [169, 0]
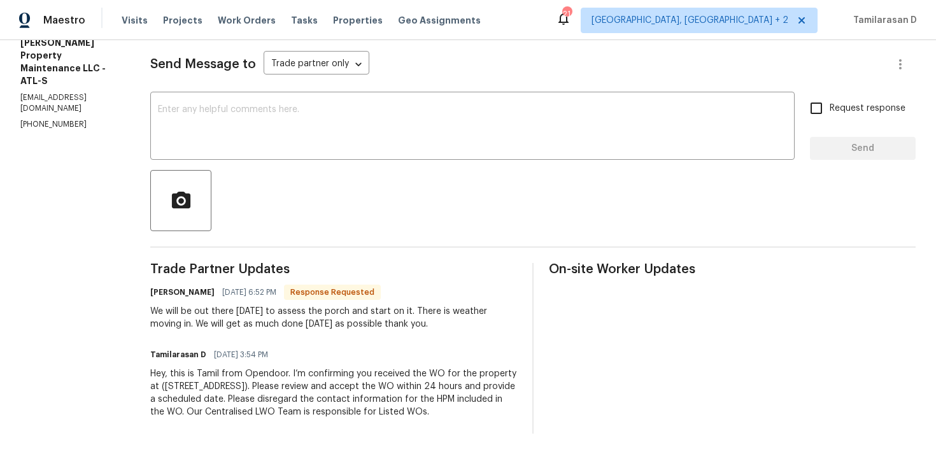
click at [290, 315] on div "We will be out there tomorrow to assess the porch and start on it. There is wea…" at bounding box center [333, 317] width 367 height 25
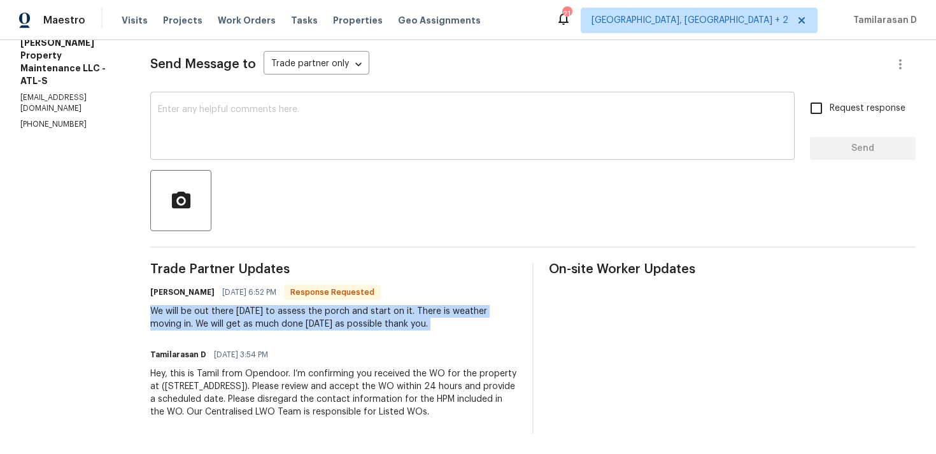
click at [211, 130] on textarea at bounding box center [472, 127] width 629 height 45
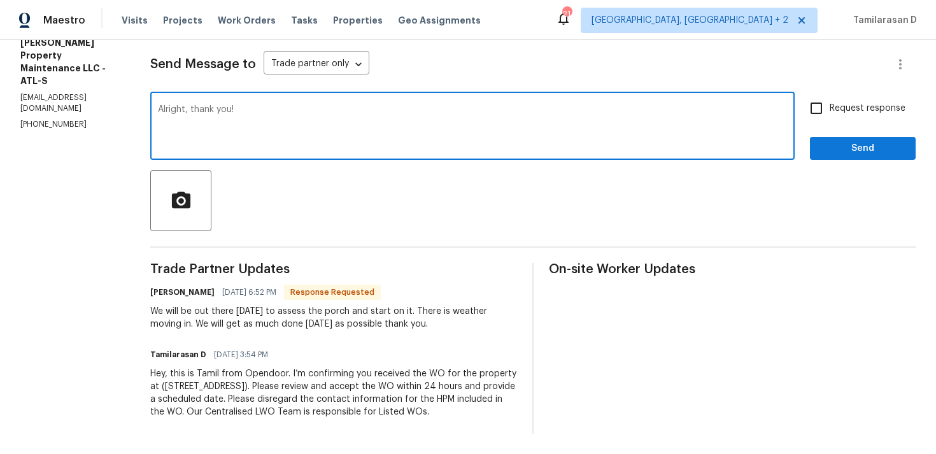
type textarea "Alright, thank you!"
click at [820, 103] on input "Request response" at bounding box center [816, 108] width 27 height 27
checkbox input "true"
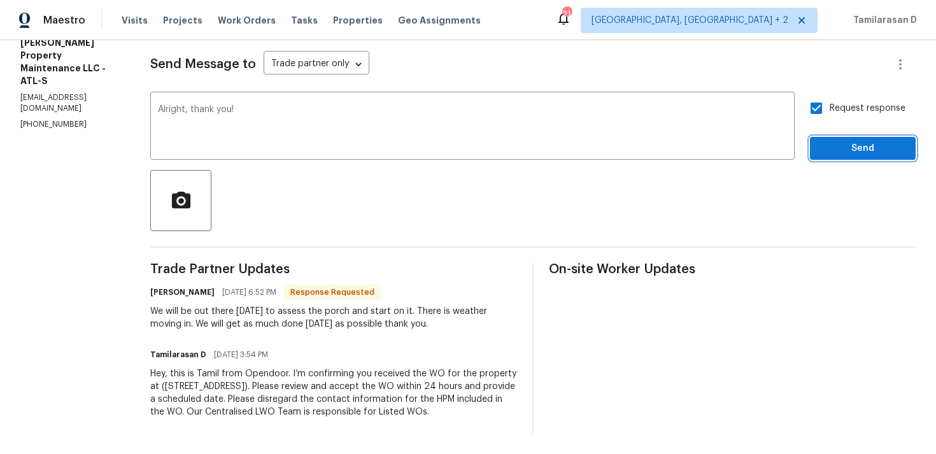
click at [852, 145] on span "Send" at bounding box center [862, 149] width 85 height 16
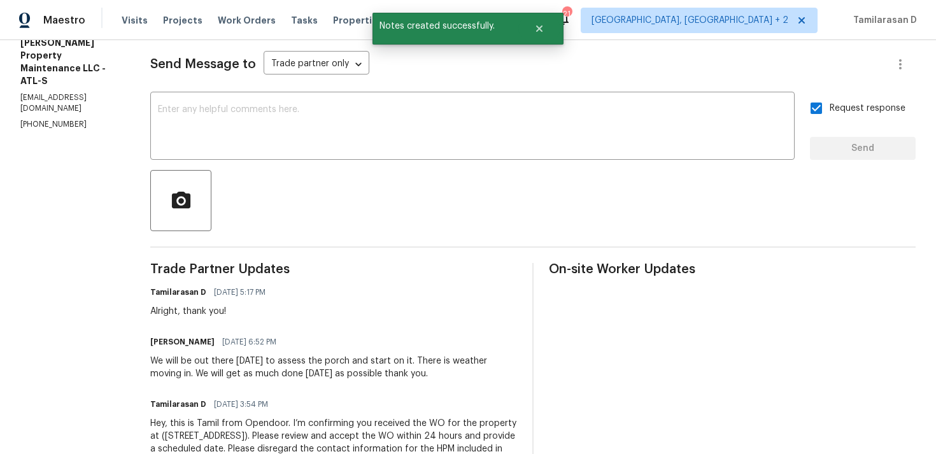
click at [225, 347] on span "08/28/2025 6:52 PM" at bounding box center [249, 342] width 54 height 13
click at [222, 357] on div "We will be out there tomorrow to assess the porch and start on it. There is wea…" at bounding box center [333, 367] width 367 height 25
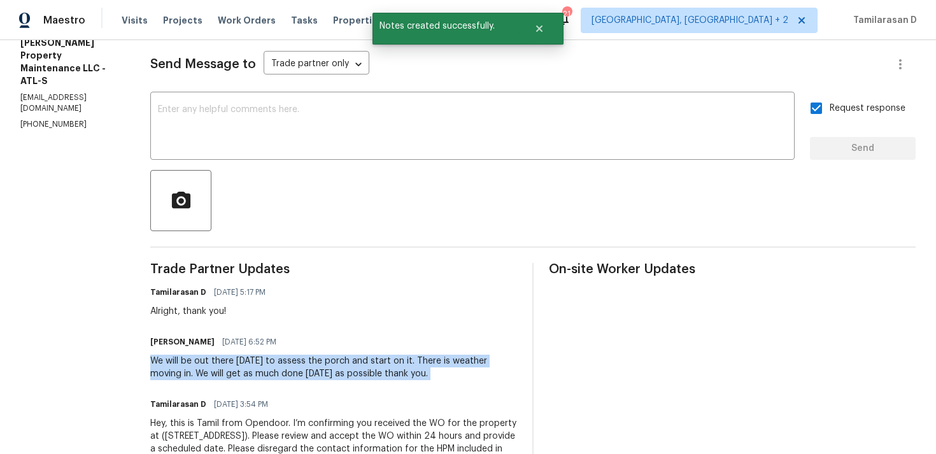
copy div "We will be out there tomorrow to assess the porch and start on it. There is wea…"
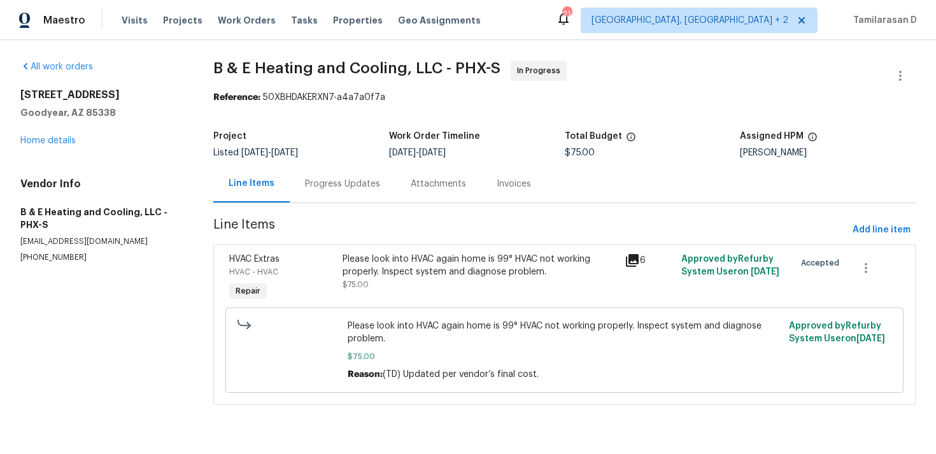
click at [340, 192] on div "Progress Updates" at bounding box center [343, 184] width 106 height 38
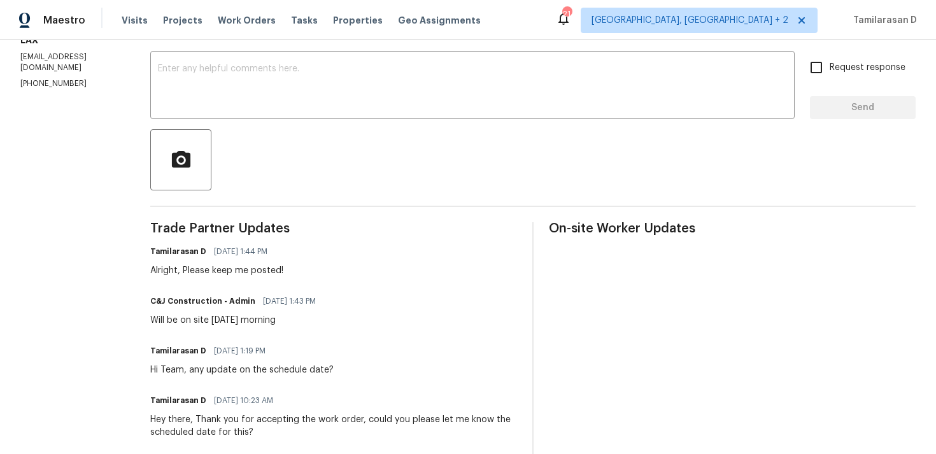
scroll to position [217, 0]
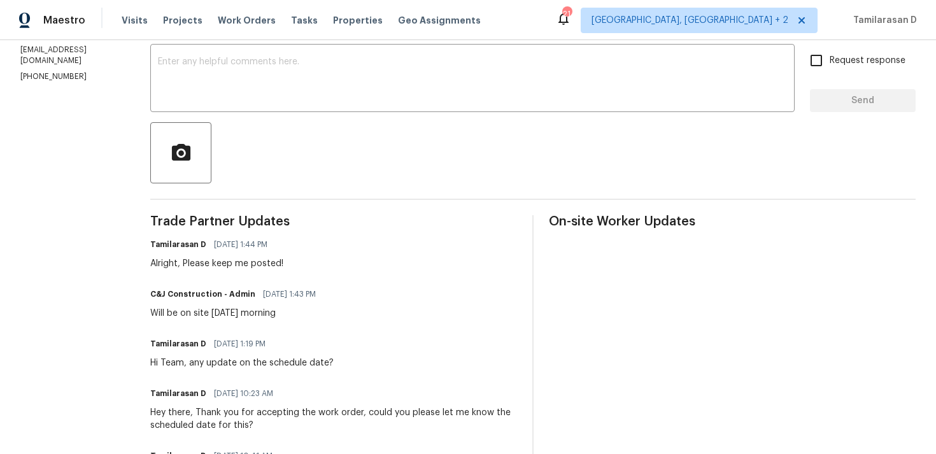
click at [271, 270] on div "Alright, Please keep me posted!" at bounding box center [216, 263] width 133 height 13
click at [247, 311] on div "Will be on site tomorrow morning" at bounding box center [236, 313] width 173 height 13
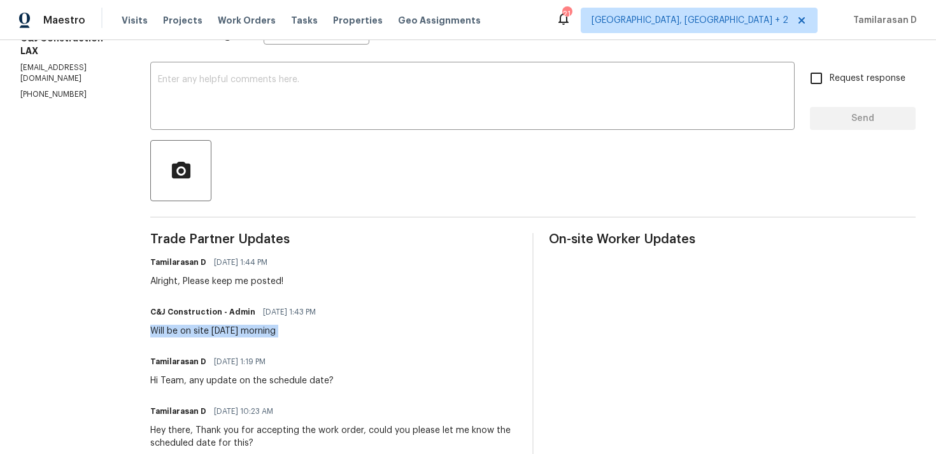
scroll to position [0, 0]
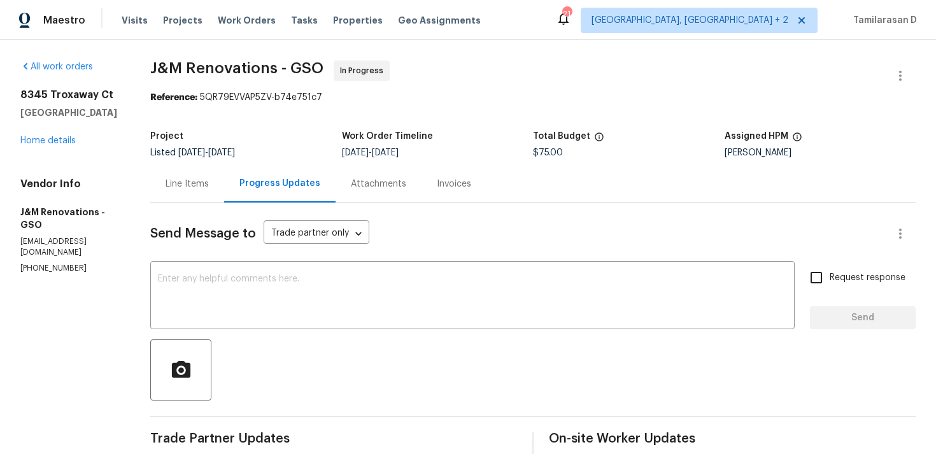
click at [179, 178] on div "Line Items" at bounding box center [187, 184] width 43 height 13
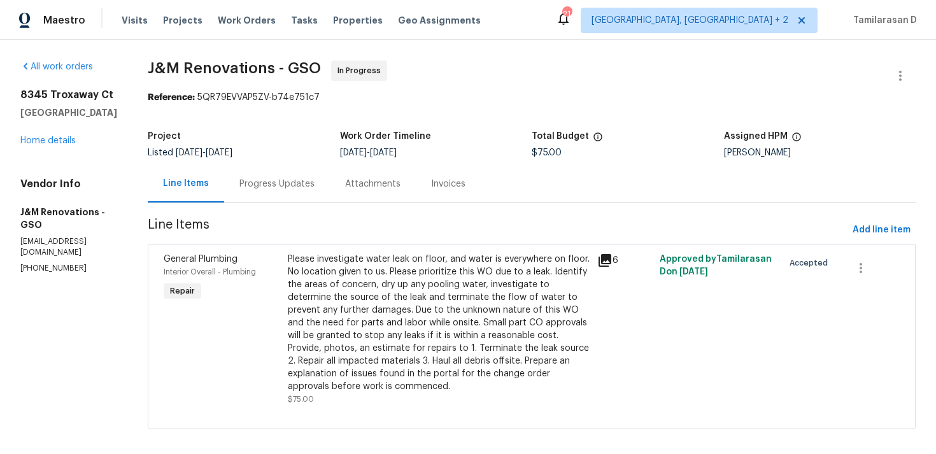
click at [348, 266] on div "Please investigate water leak on floor, and water is everywhere on floor. No lo…" at bounding box center [439, 323] width 303 height 140
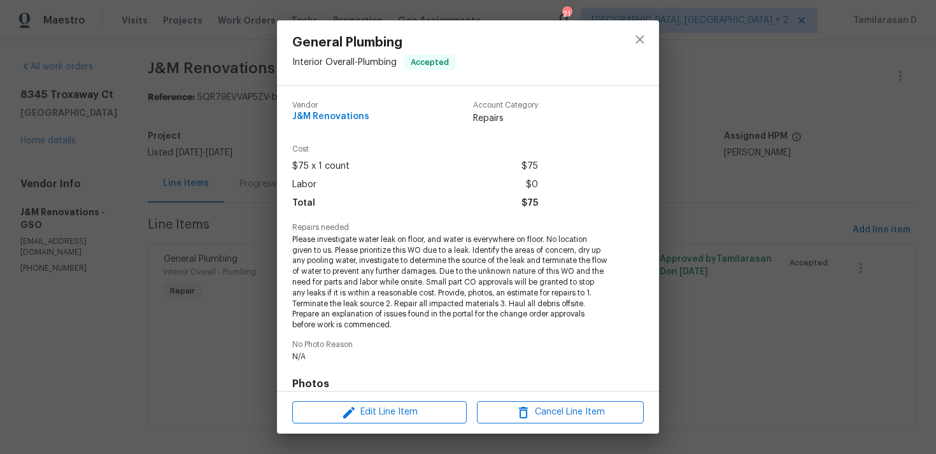
scroll to position [185, 0]
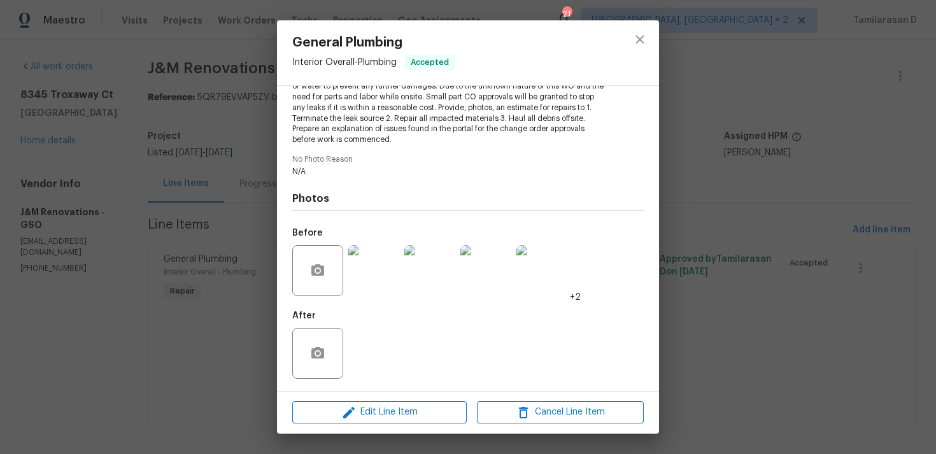
click at [236, 287] on div "General Plumbing Interior Overall - Plumbing Accepted Vendor J&M Renovations Ac…" at bounding box center [468, 227] width 936 height 454
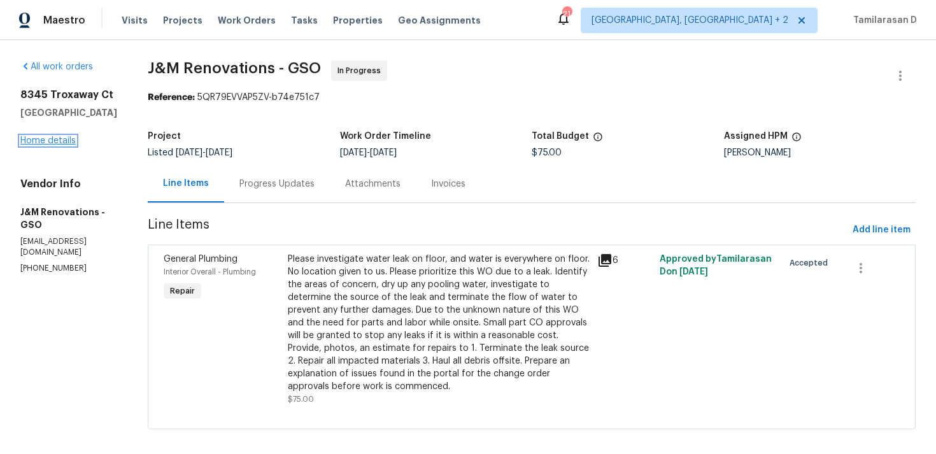
click at [39, 145] on link "Home details" at bounding box center [47, 140] width 55 height 9
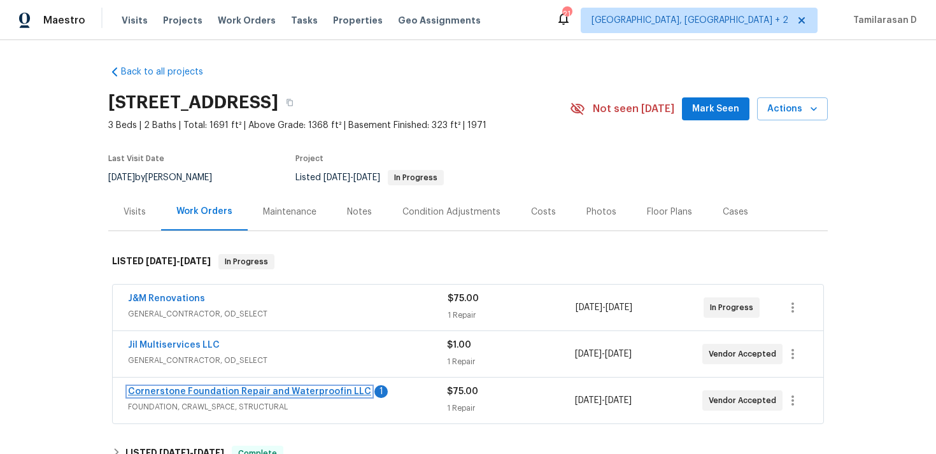
click at [221, 391] on link "Cornerstone Foundation Repair and Waterproofin LLC" at bounding box center [249, 391] width 243 height 9
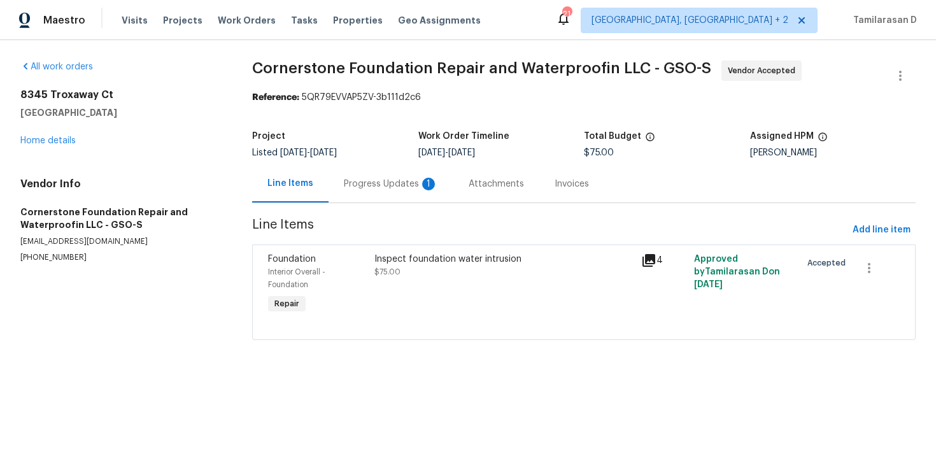
click at [332, 183] on div "Progress Updates 1" at bounding box center [391, 184] width 125 height 38
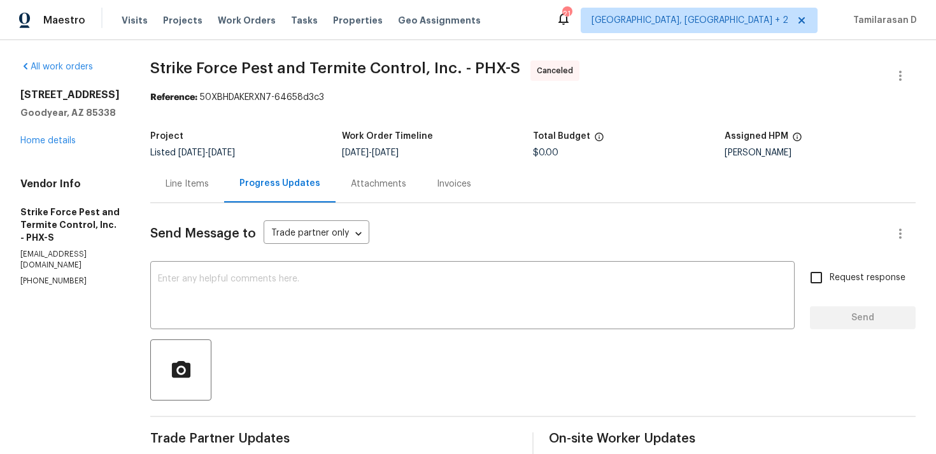
scroll to position [21, 0]
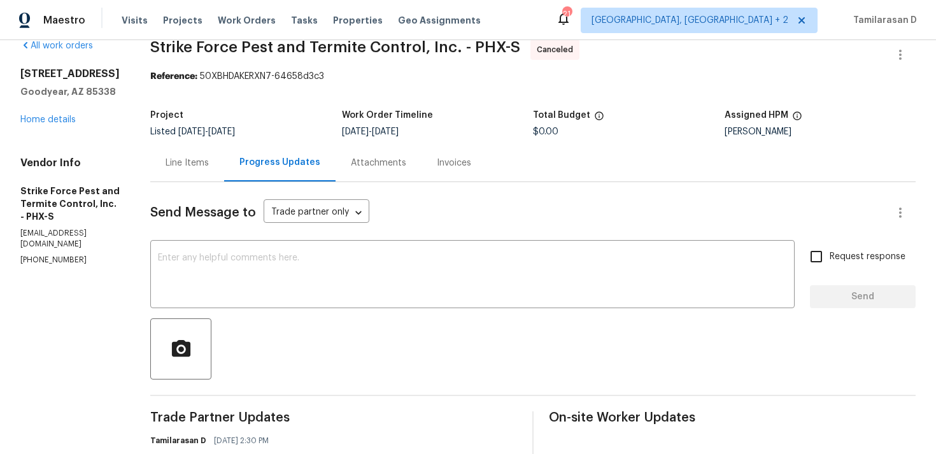
click at [59, 113] on div "[STREET_ADDRESS] Home details" at bounding box center [69, 97] width 99 height 59
click at [57, 118] on link "Home details" at bounding box center [47, 119] width 55 height 9
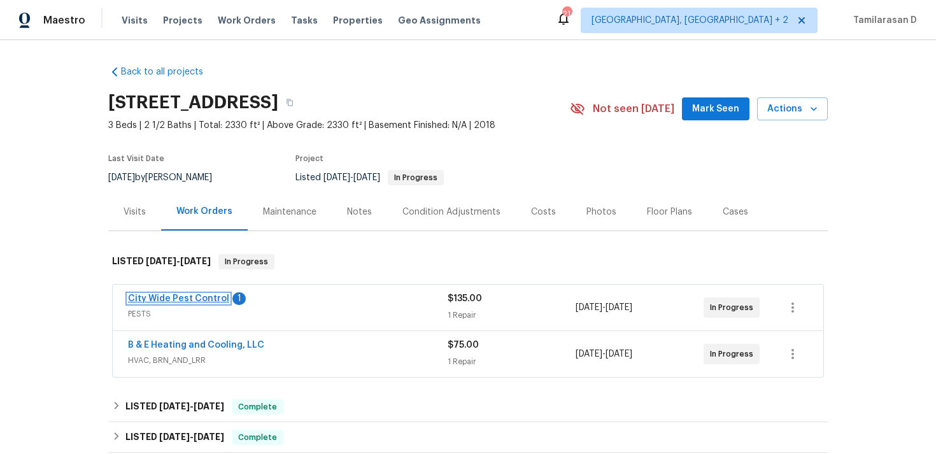
click at [206, 299] on link "City Wide Pest Control" at bounding box center [178, 298] width 101 height 9
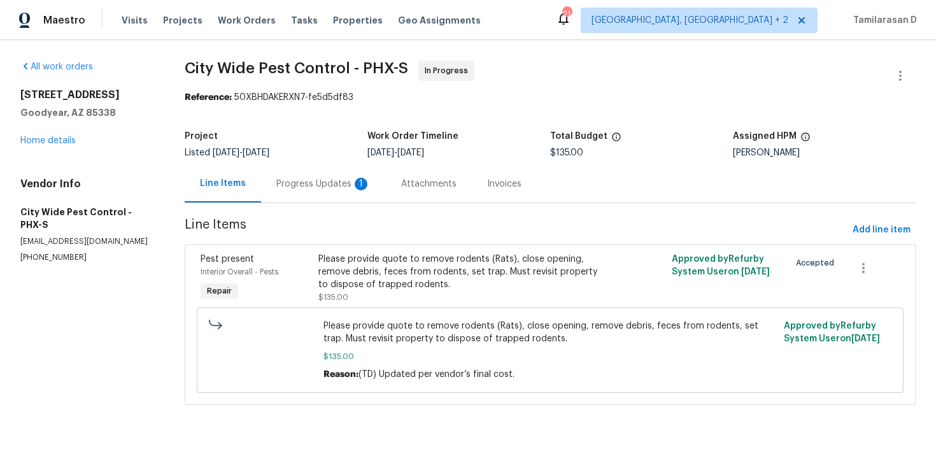
click at [273, 183] on div "Progress Updates 1" at bounding box center [323, 184] width 125 height 38
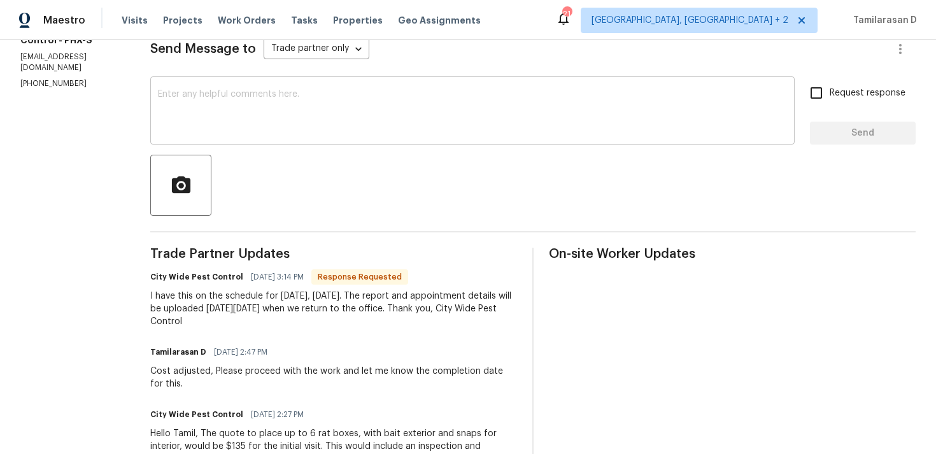
scroll to position [192, 0]
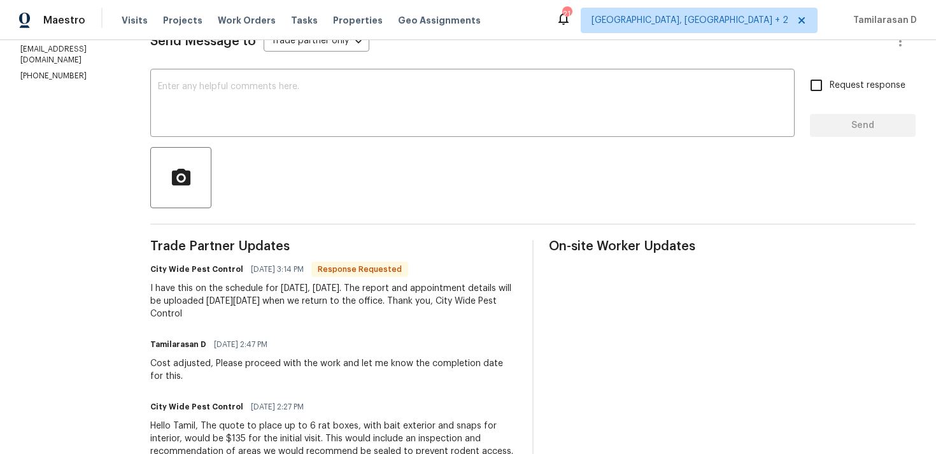
click at [268, 299] on div "I have this on the schedule for [DATE], [DATE]. The report and appointment deta…" at bounding box center [333, 301] width 367 height 38
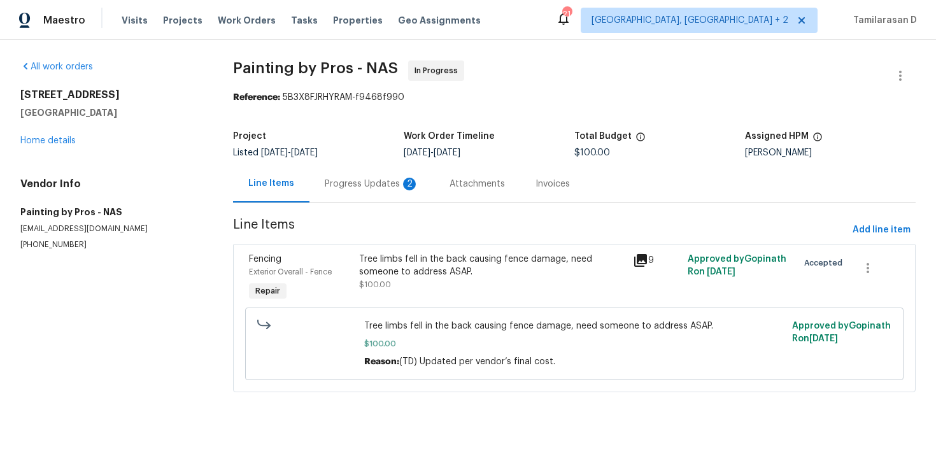
click at [341, 191] on div "Progress Updates 2" at bounding box center [372, 184] width 125 height 38
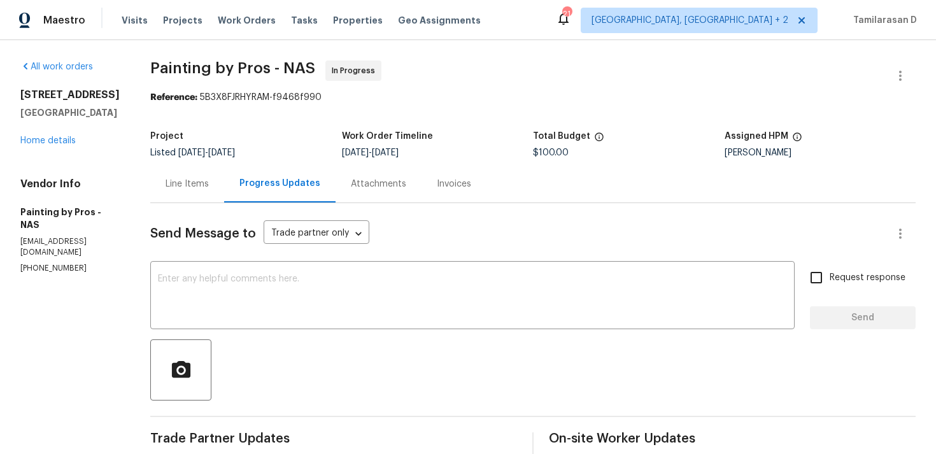
click at [63, 135] on div "[STREET_ADDRESS] Home details" at bounding box center [69, 118] width 99 height 59
click at [48, 137] on link "Home details" at bounding box center [47, 140] width 55 height 9
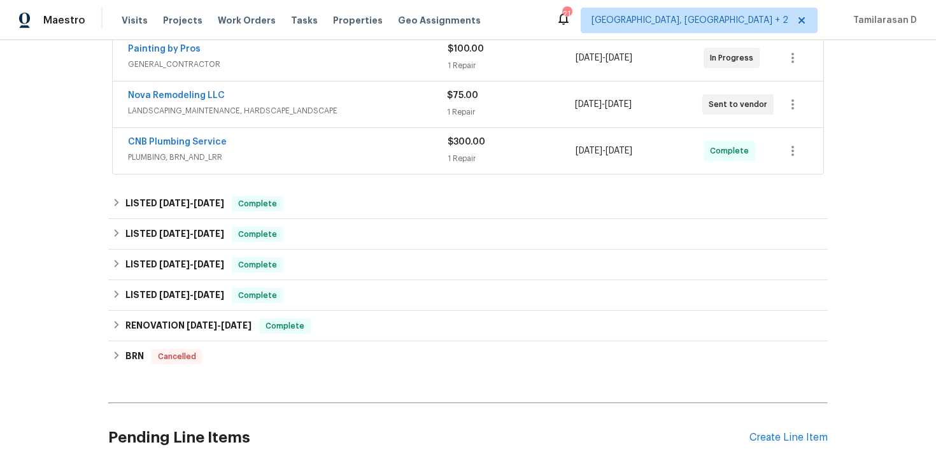
scroll to position [271, 0]
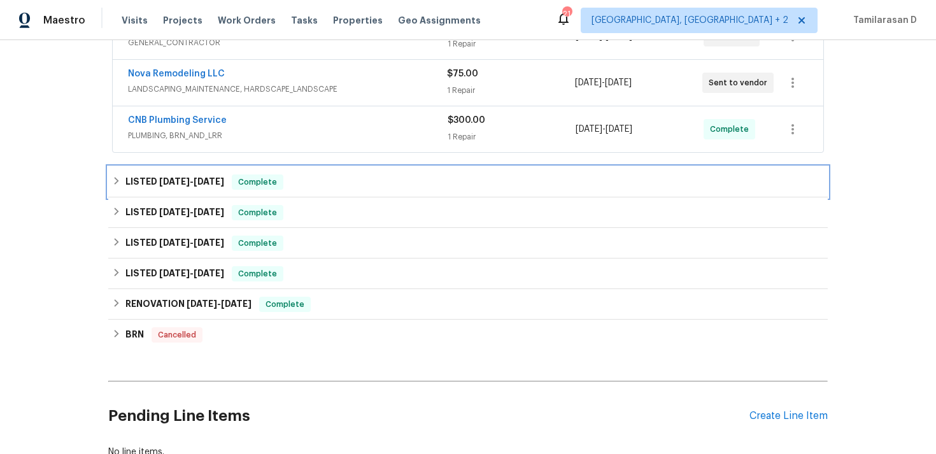
click at [148, 175] on h6 "LISTED [DATE] - [DATE]" at bounding box center [174, 182] width 99 height 15
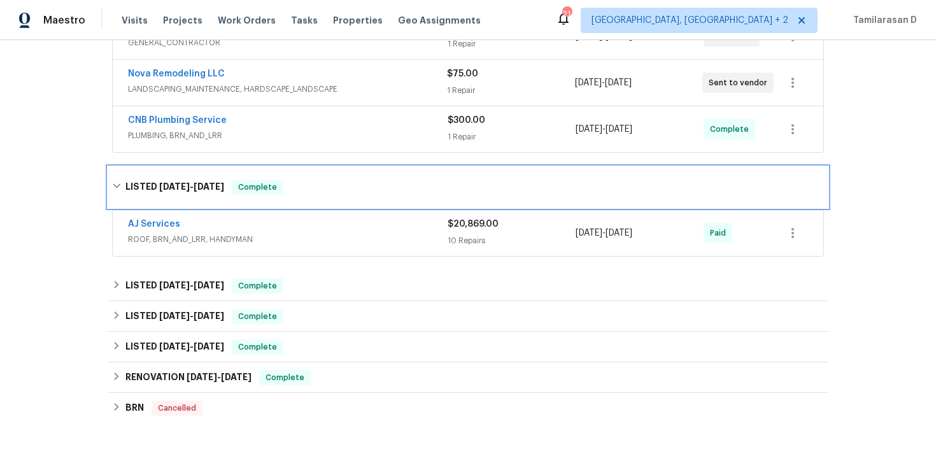
scroll to position [278, 0]
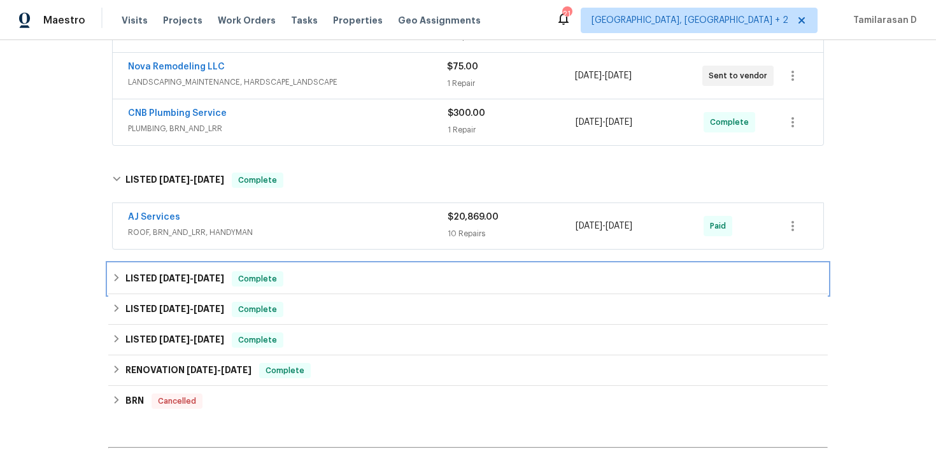
click at [203, 271] on h6 "LISTED [DATE] - [DATE]" at bounding box center [174, 278] width 99 height 15
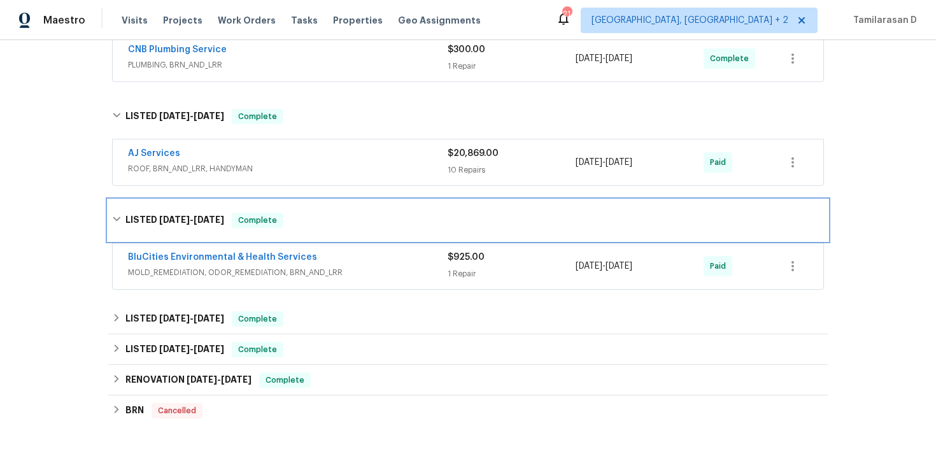
scroll to position [175, 0]
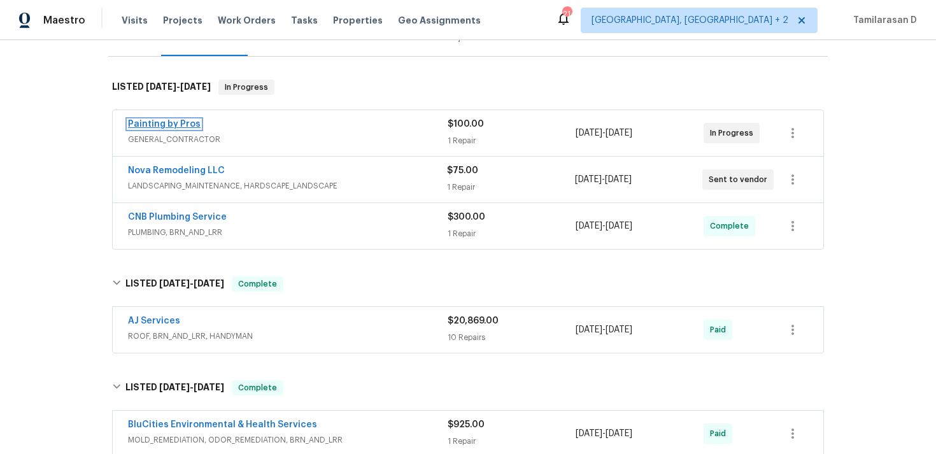
click at [169, 126] on link "Painting by Pros" at bounding box center [164, 124] width 73 height 9
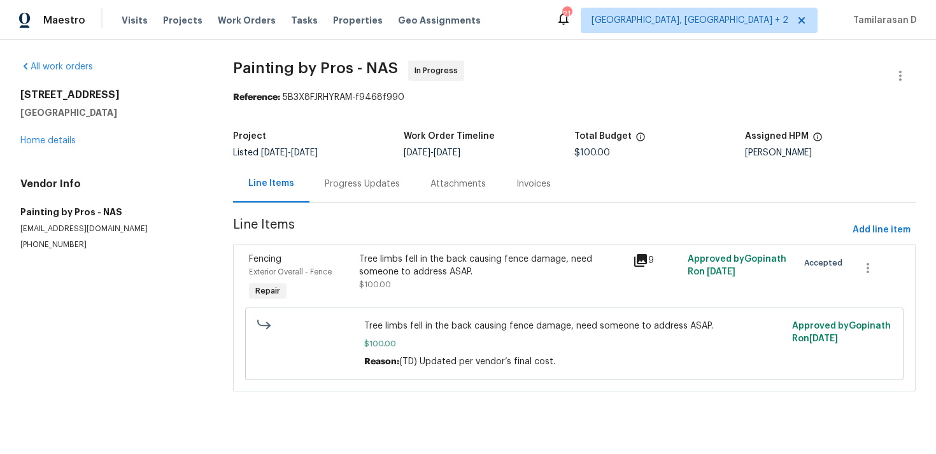
click at [342, 184] on div "Progress Updates" at bounding box center [362, 184] width 75 height 13
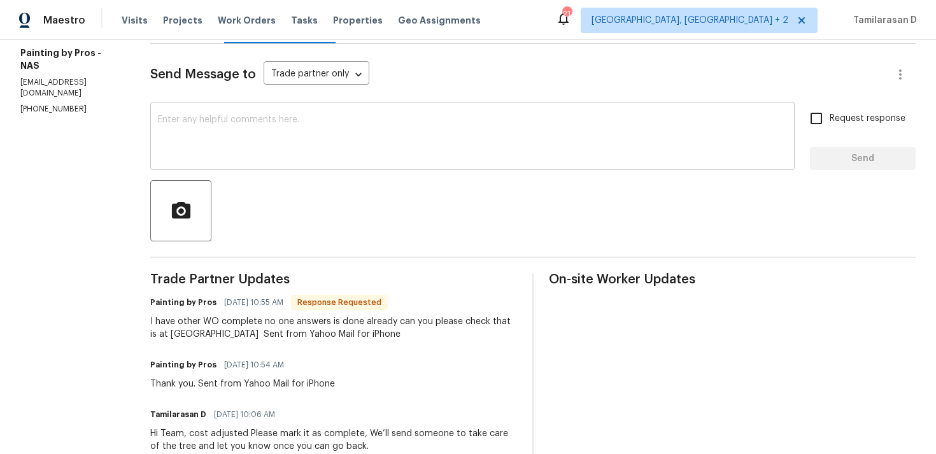
scroll to position [138, 0]
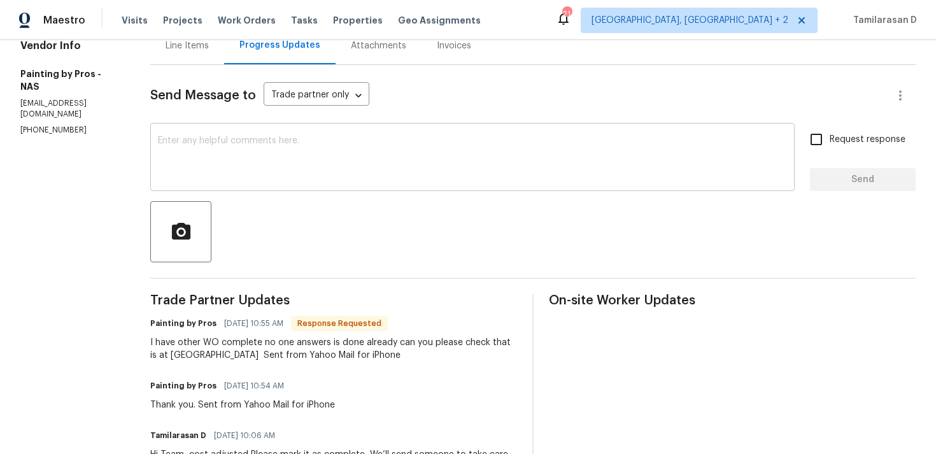
click at [245, 154] on textarea at bounding box center [472, 158] width 629 height 45
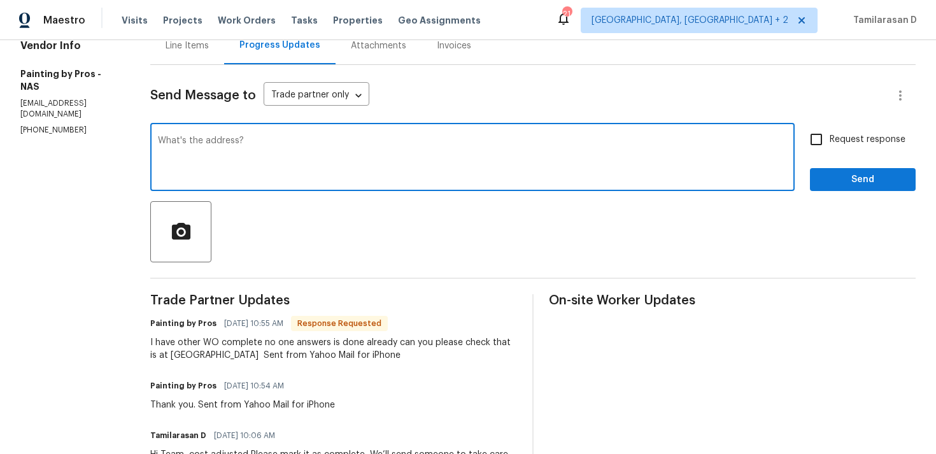
type textarea "What's the address?"
click at [819, 133] on input "Request response" at bounding box center [816, 139] width 27 height 27
checkbox input "true"
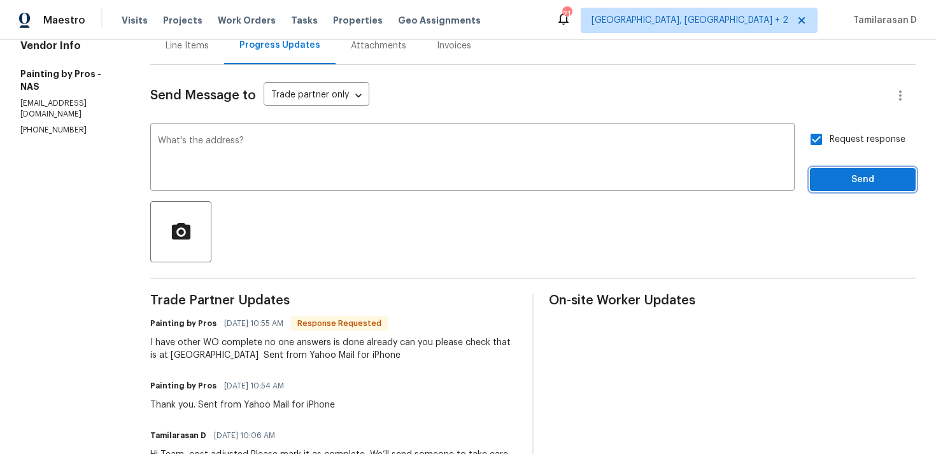
click at [828, 170] on button "Send" at bounding box center [863, 180] width 106 height 24
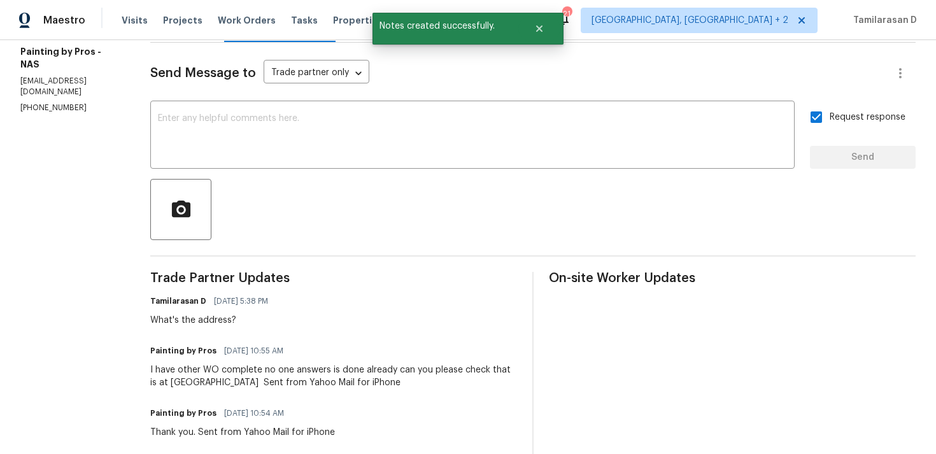
scroll to position [0, 0]
